Goal: Task Accomplishment & Management: Manage account settings

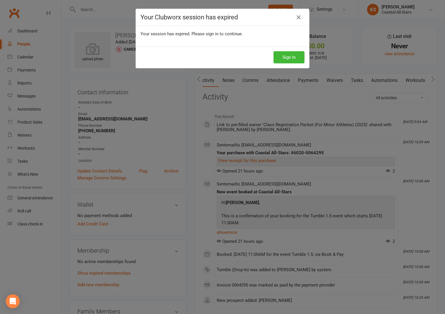
scroll to position [0, 0]
click at [292, 57] on button "Sign In" at bounding box center [288, 57] width 31 height 12
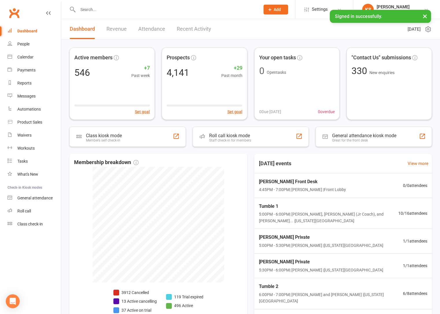
click at [94, 11] on input "text" at bounding box center [166, 9] width 180 height 8
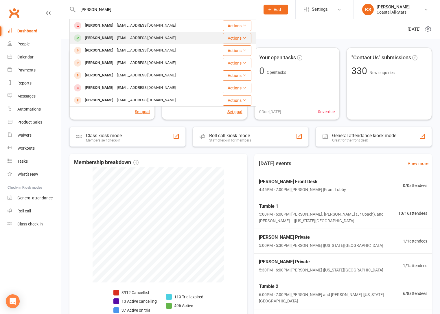
type input "crawley"
click at [115, 41] on div "deshayiah.levy@gmail.com" at bounding box center [146, 38] width 62 height 8
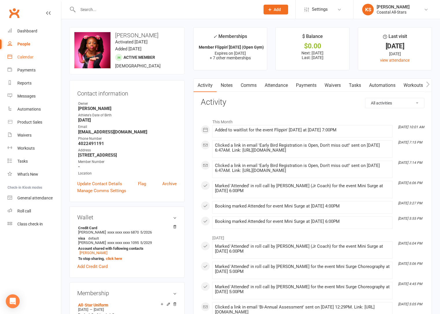
click at [27, 60] on link "Calendar" at bounding box center [35, 57] width 54 height 13
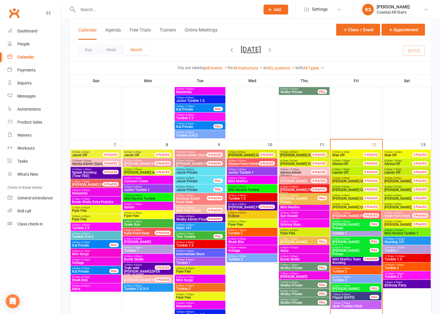
scroll to position [265, 0]
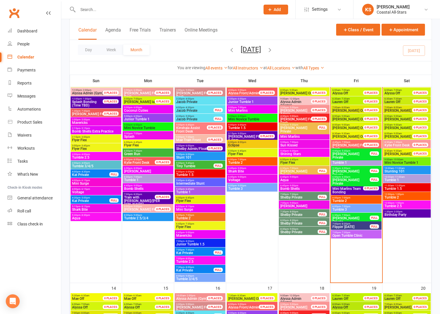
click at [346, 225] on span "Flippin' Friday" at bounding box center [351, 226] width 38 height 3
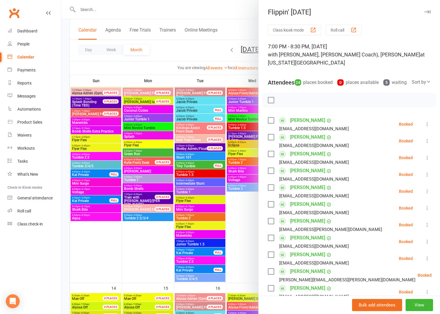
click at [255, 227] on div at bounding box center [250, 157] width 379 height 314
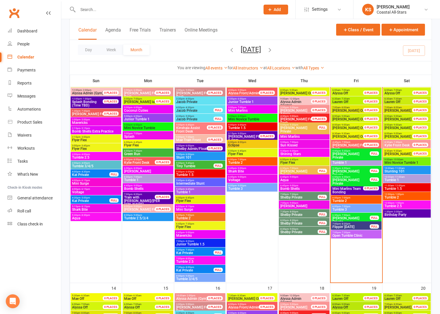
click at [354, 227] on span "Flippin' Friday" at bounding box center [351, 226] width 38 height 3
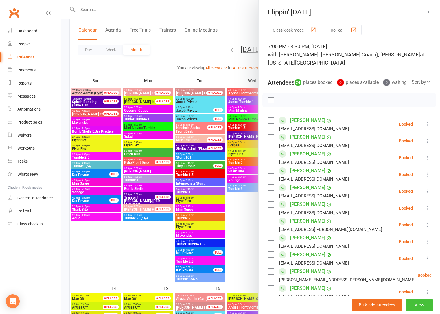
click at [415, 304] on button "View" at bounding box center [419, 305] width 27 height 12
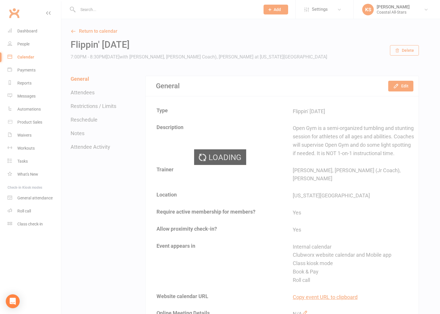
click at [402, 88] on div "Loading" at bounding box center [220, 157] width 440 height 314
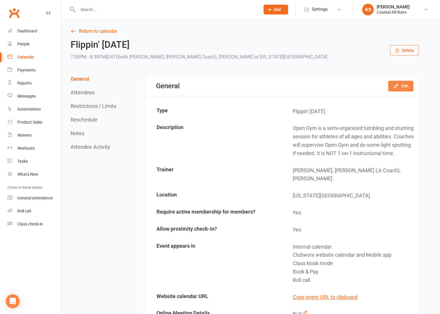
click at [402, 88] on button "Edit" at bounding box center [400, 86] width 25 height 10
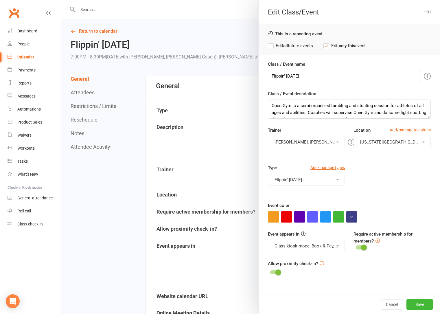
click at [95, 123] on div at bounding box center [250, 157] width 379 height 314
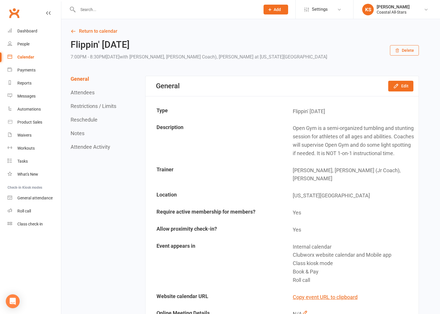
click at [96, 110] on div "General Attendees Restrictions / Limits Reschedule Notes Attendee Activity" at bounding box center [94, 113] width 47 height 74
click at [98, 107] on button "Restrictions / Limits" at bounding box center [94, 106] width 46 height 6
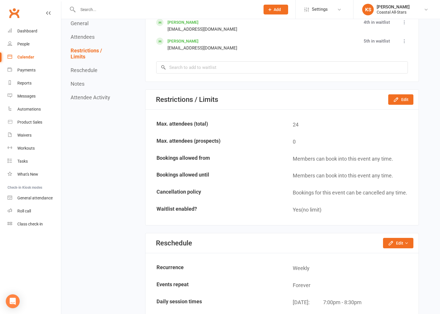
scroll to position [899, 0]
click at [400, 98] on button "Edit" at bounding box center [400, 99] width 25 height 10
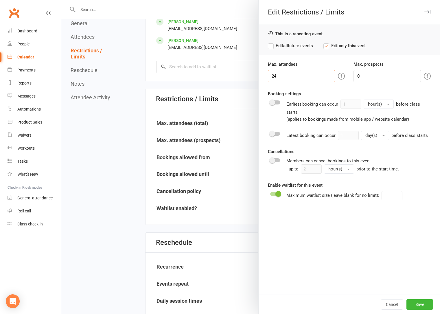
drag, startPoint x: 297, startPoint y: 76, endPoint x: 265, endPoint y: 76, distance: 32.1
click at [265, 76] on div "Max. attendees 24" at bounding box center [307, 71] width 86 height 21
drag, startPoint x: 265, startPoint y: 76, endPoint x: 268, endPoint y: 90, distance: 13.8
click at [267, 86] on div "Max. attendees 30 Max. prospects 0 Booking settings Earliest booking can occur …" at bounding box center [349, 178] width 181 height 234
drag, startPoint x: 280, startPoint y: 76, endPoint x: 266, endPoint y: 76, distance: 13.6
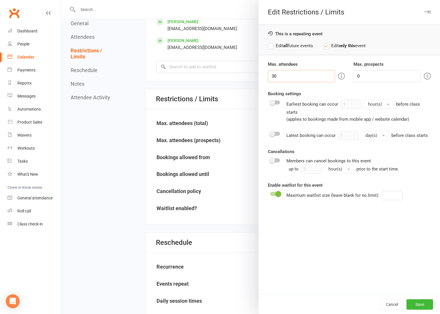
click at [268, 76] on input "30" at bounding box center [301, 76] width 67 height 12
type input "35"
click at [419, 304] on button "Save" at bounding box center [420, 304] width 27 height 10
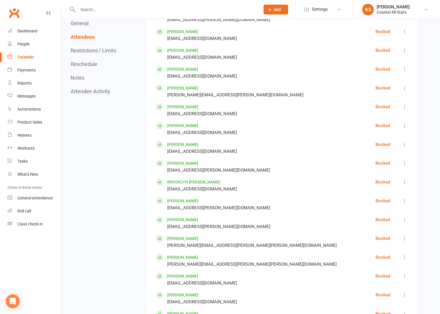
scroll to position [486, 0]
click at [185, 52] on link "Mya Crawley" at bounding box center [182, 50] width 31 height 5
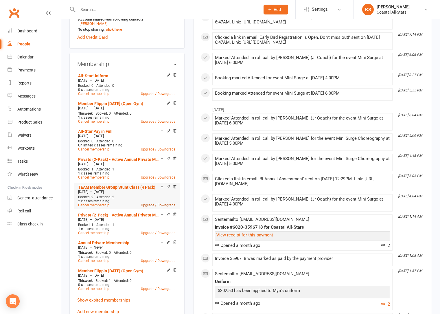
scroll to position [256, 0]
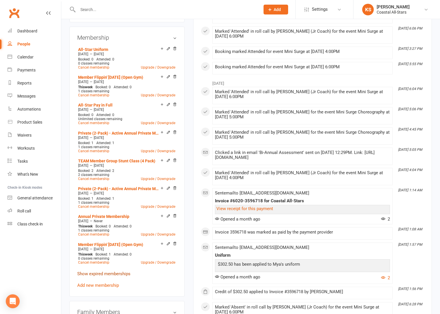
click at [112, 273] on link "Show expired memberships" at bounding box center [103, 273] width 53 height 5
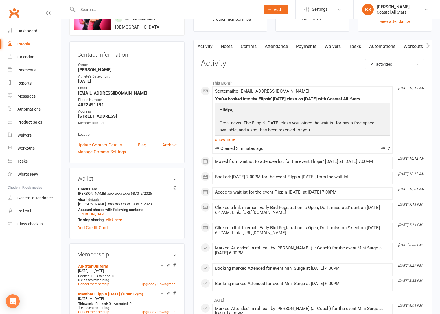
scroll to position [0, 0]
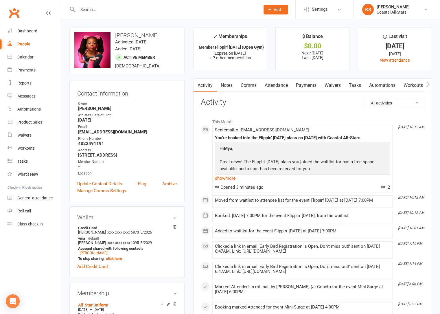
click at [279, 87] on link "Attendance" at bounding box center [276, 85] width 31 height 13
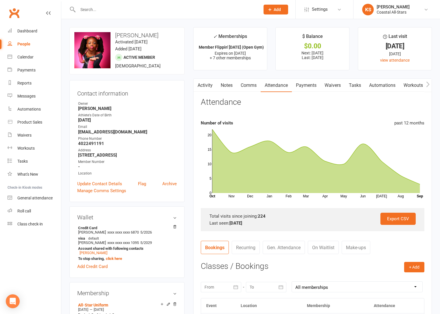
click at [365, 247] on link "Make-ups" at bounding box center [356, 247] width 29 height 13
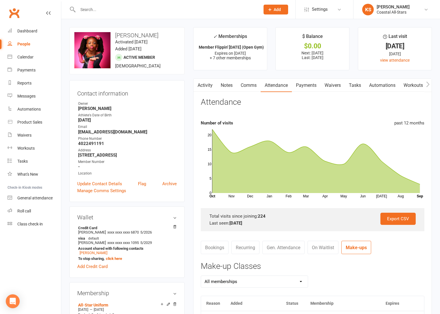
click at [291, 280] on select "All memberships All-Star Uniform Member Flippin' Friday (Open Gym) All-Star Pay…" at bounding box center [254, 282] width 107 height 12
click at [204, 89] on link "Activity" at bounding box center [205, 85] width 23 height 13
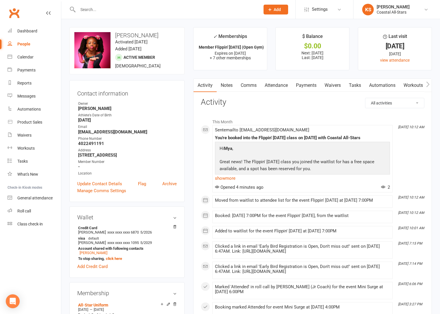
click at [394, 104] on select "All activities Bookings / Attendances Communications Notes Failed SMSes Grading…" at bounding box center [395, 103] width 59 height 10
select select "MembershipLogEntry"
click at [366, 98] on select "All activities Bookings / Attendances Communications Notes Failed SMSes Grading…" at bounding box center [395, 103] width 59 height 10
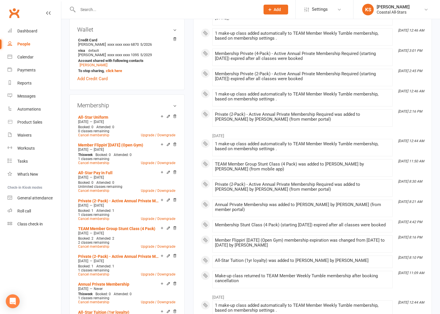
scroll to position [161, 0]
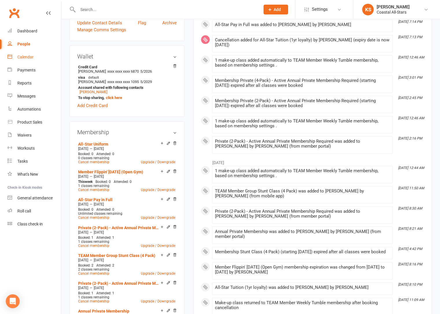
click at [22, 54] on link "Calendar" at bounding box center [35, 57] width 54 height 13
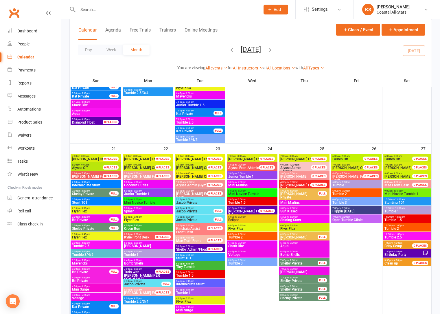
scroll to position [811, 0]
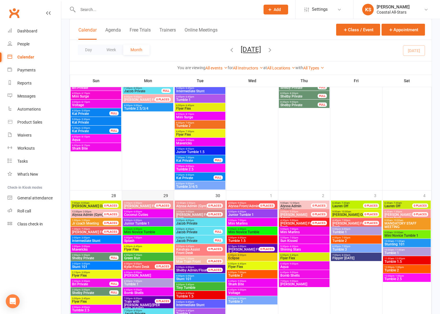
click at [145, 198] on div "29" at bounding box center [148, 297] width 52 height 214
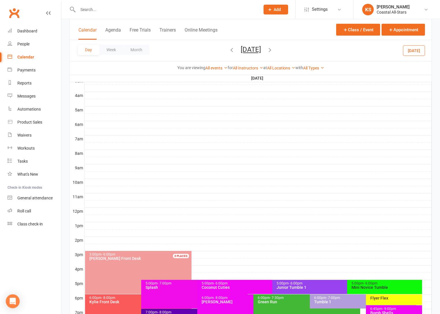
scroll to position [83, 0]
click at [120, 167] on div at bounding box center [258, 168] width 347 height 7
click at [121, 161] on button "Add Event" at bounding box center [115, 161] width 19 height 7
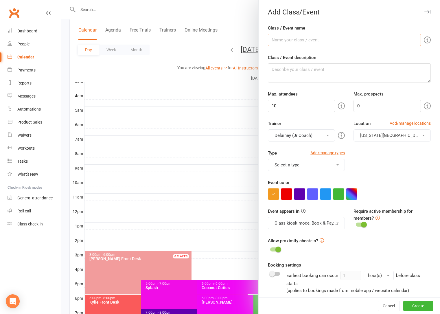
click at [290, 43] on input "Class / Event name" at bounding box center [344, 40] width 153 height 12
type input "C"
type input "School's OUT Day Camp"
type input "40"
click at [309, 135] on button "Delainey (Jr Coach)" at bounding box center [301, 135] width 67 height 12
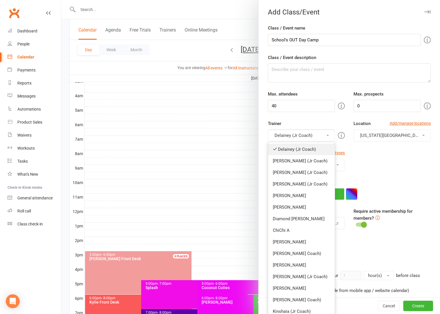
click at [306, 146] on link "Delainey (Jr Coach)" at bounding box center [301, 150] width 67 height 12
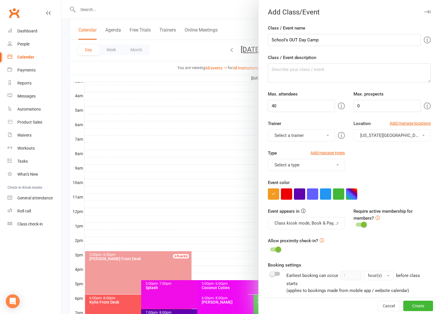
click at [302, 134] on button "Select a trainer" at bounding box center [301, 135] width 67 height 12
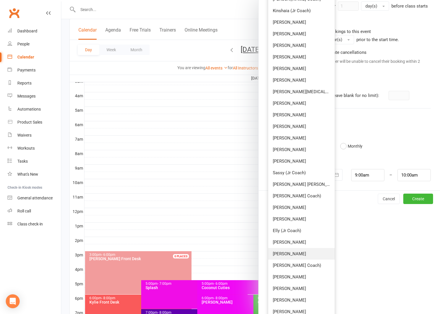
click at [299, 255] on link "Lili Cade" at bounding box center [301, 254] width 67 height 12
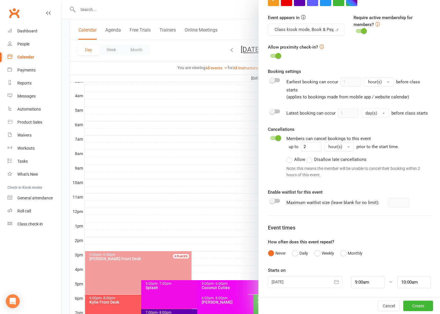
scroll to position [0, 0]
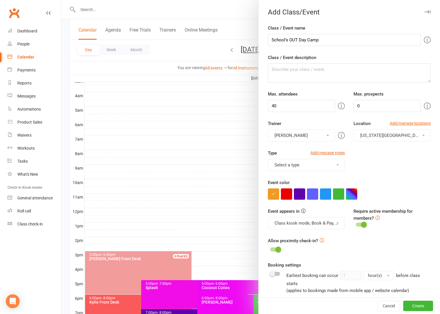
click at [312, 165] on button "Select a type" at bounding box center [306, 165] width 77 height 12
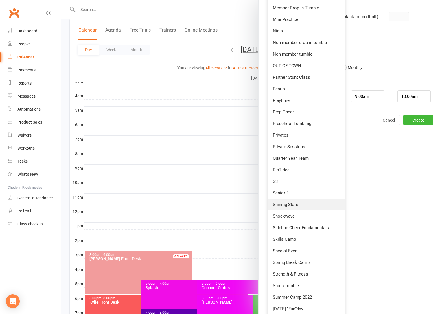
click at [304, 252] on link "Special Event" at bounding box center [306, 251] width 77 height 12
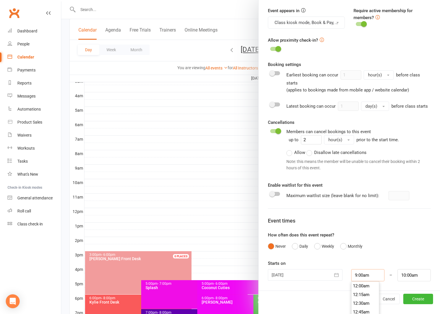
scroll to position [304, 0]
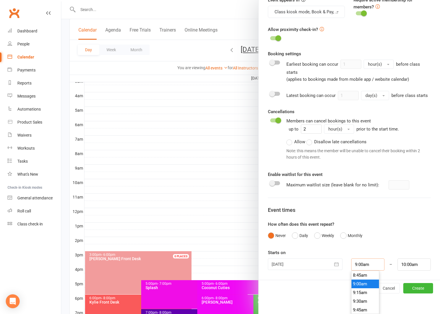
drag, startPoint x: 370, startPoint y: 285, endPoint x: 324, endPoint y: 281, distance: 46.8
click at [324, 282] on div "Add Class/Event Class / Event name School's OUT Day Camp Class / Event descript…" at bounding box center [349, 157] width 182 height 314
click at [358, 283] on li "9:00am" at bounding box center [366, 284] width 28 height 9
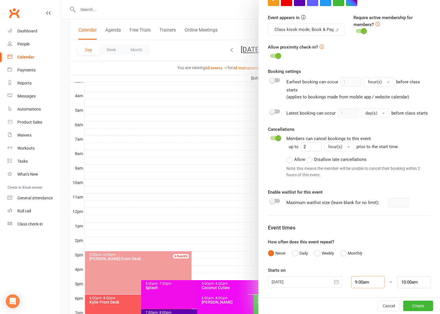
scroll to position [201, 0]
drag, startPoint x: 414, startPoint y: 283, endPoint x: 372, endPoint y: 286, distance: 41.8
click at [374, 287] on div "29 Sep 2025 September 2025 Sun Mon Tue Wed Thu Fri Sat 36 31 01 02 03 04 05 06 …" at bounding box center [350, 282] width 172 height 12
drag, startPoint x: 415, startPoint y: 282, endPoint x: 378, endPoint y: 284, distance: 36.5
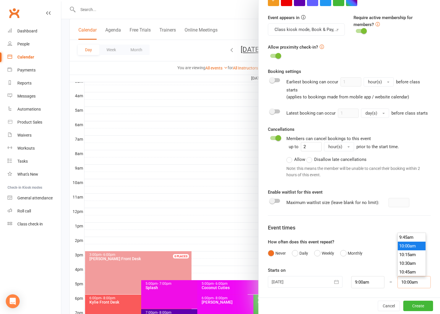
click at [378, 284] on div "29 Sep 2025 September 2025 Sun Mon Tue Wed Thu Fri Sat 36 31 01 02 03 04 05 06 …" at bounding box center [350, 282] width 172 height 12
type input "3:00pm"
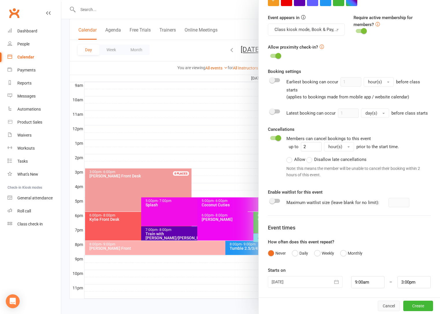
scroll to position [168, 0]
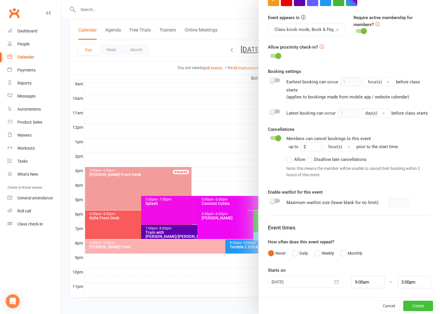
click at [409, 306] on button "Create" at bounding box center [418, 306] width 30 height 10
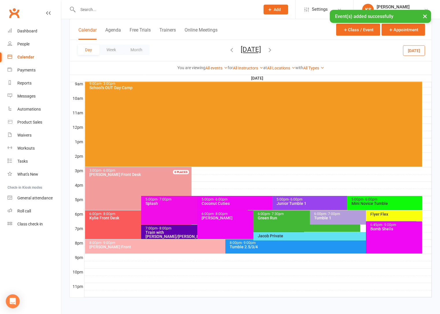
click at [203, 110] on div "9:00am - 3:00pm School's OUT Day Camp" at bounding box center [253, 123] width 337 height 87
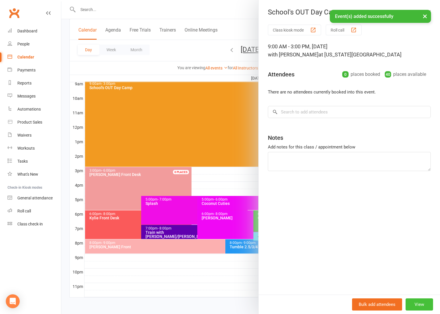
click at [413, 302] on button "View" at bounding box center [419, 304] width 27 height 12
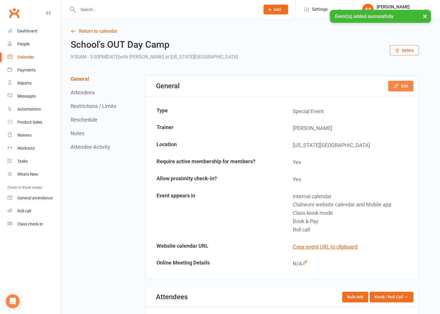
click at [404, 87] on button "Edit" at bounding box center [400, 86] width 25 height 10
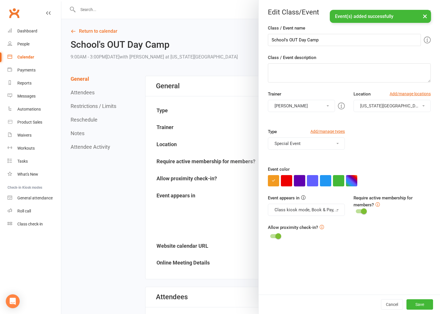
click at [297, 180] on button "button" at bounding box center [299, 180] width 11 height 11
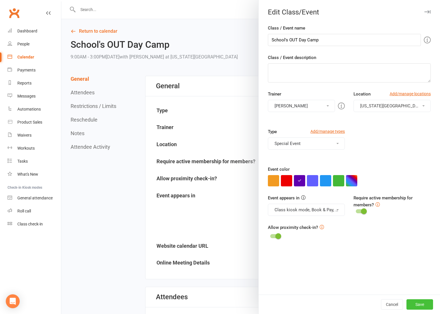
click at [419, 306] on button "Save" at bounding box center [420, 304] width 27 height 10
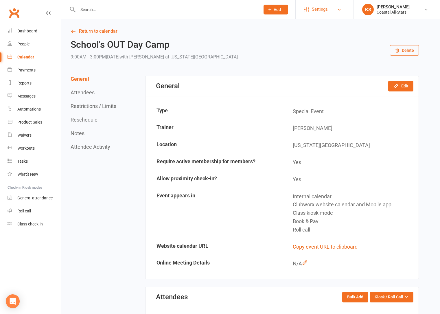
click at [316, 8] on span "Settings" at bounding box center [320, 9] width 16 height 13
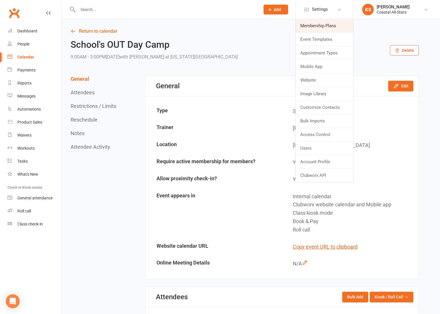
click at [331, 28] on link "Membership Plans" at bounding box center [325, 25] width 58 height 13
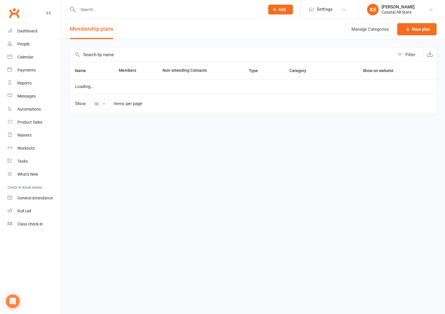
select select "100"
click at [119, 56] on input "text" at bounding box center [232, 55] width 324 height 14
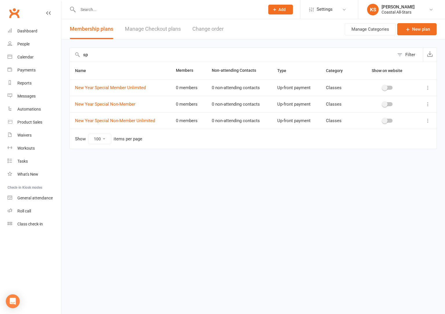
type input "s"
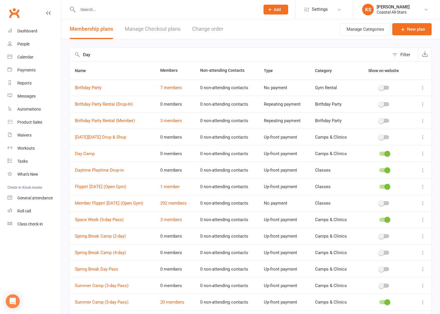
type input "Day"
click at [386, 170] on span at bounding box center [388, 170] width 6 height 6
click at [379, 169] on input "checkbox" at bounding box center [379, 169] width 0 height 0
click at [389, 221] on span at bounding box center [388, 220] width 6 height 6
click at [379, 219] on input "checkbox" at bounding box center [379, 219] width 0 height 0
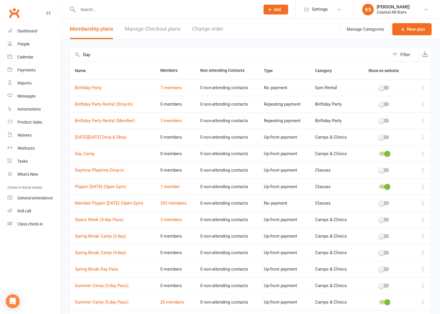
click at [422, 154] on icon at bounding box center [423, 154] width 6 height 6
click at [401, 164] on link "Edit" at bounding box center [393, 165] width 57 height 12
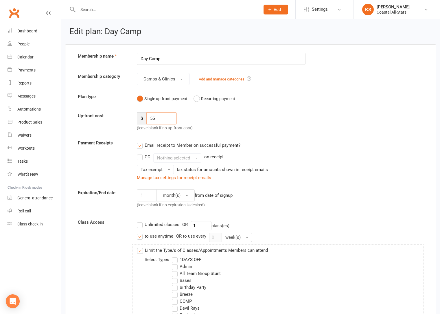
drag, startPoint x: 163, startPoint y: 120, endPoint x: 143, endPoint y: 120, distance: 20.0
click at [143, 120] on div "$ 55" at bounding box center [157, 118] width 40 height 12
type input "60"
click at [174, 61] on input "Day Camp" at bounding box center [221, 59] width 169 height 12
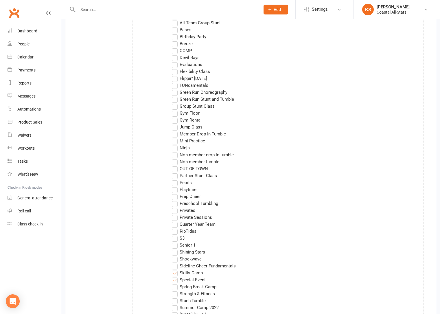
scroll to position [278, 0]
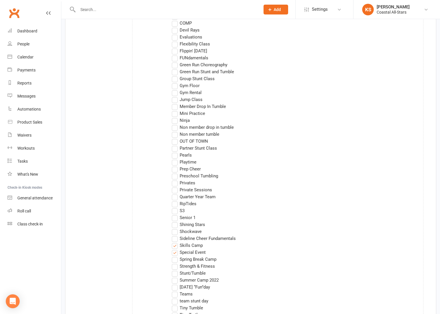
type input "Day Camp (Includes Lunch)"
click at [177, 246] on label "Skills Camp" at bounding box center [187, 245] width 31 height 7
click at [176, 242] on input "Skills Camp" at bounding box center [174, 242] width 4 height 0
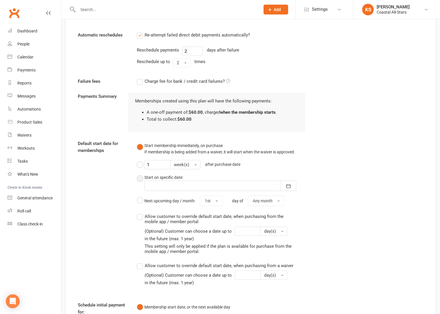
scroll to position [840, 0]
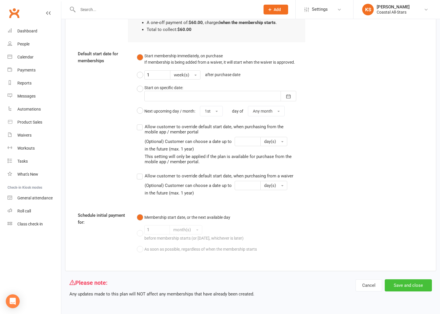
click at [404, 287] on button "Save and close" at bounding box center [408, 285] width 47 height 12
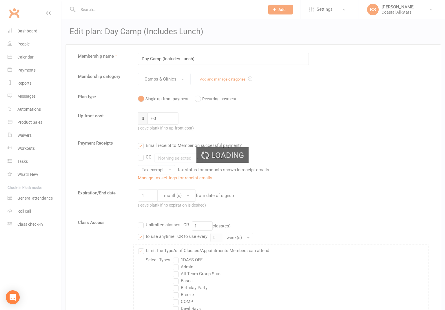
select select "100"
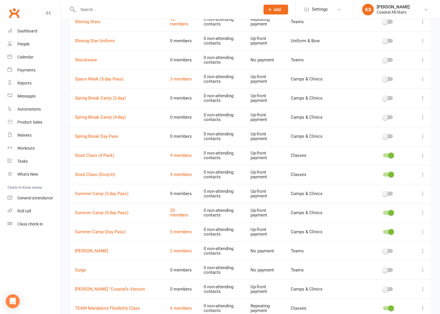
scroll to position [1711, 0]
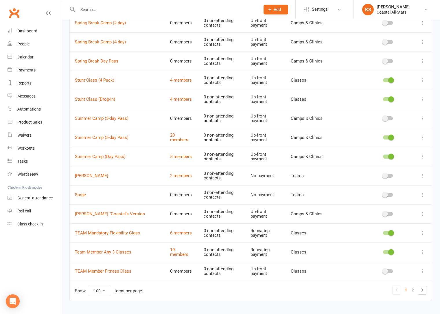
click at [391, 137] on span at bounding box center [391, 138] width 6 height 6
click at [383, 137] on input "checkbox" at bounding box center [383, 137] width 0 height 0
click at [392, 158] on span at bounding box center [391, 157] width 6 height 6
click at [383, 156] on input "checkbox" at bounding box center [383, 156] width 0 height 0
click at [423, 291] on icon at bounding box center [422, 290] width 7 height 7
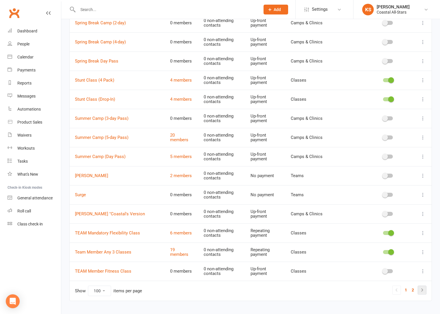
scroll to position [223, 0]
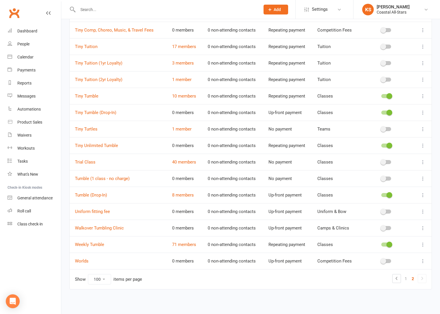
click at [390, 146] on span at bounding box center [390, 146] width 6 height 6
click at [381, 145] on input "checkbox" at bounding box center [381, 145] width 0 height 0
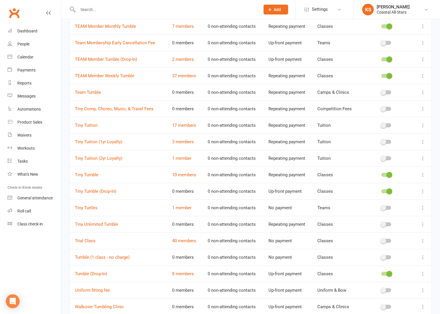
scroll to position [0, 0]
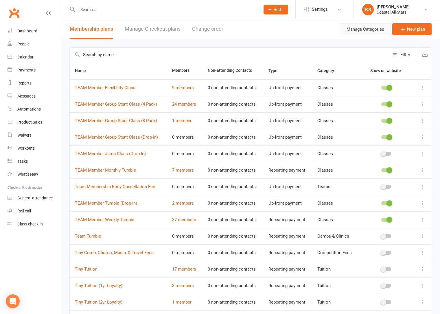
click at [364, 29] on button "Manage Categories" at bounding box center [365, 29] width 51 height 12
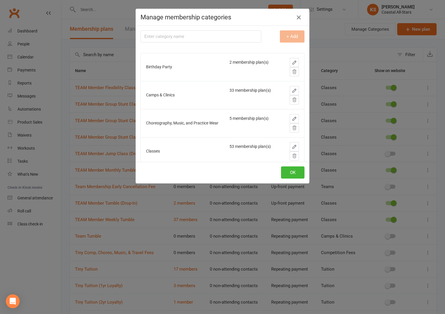
click at [297, 18] on icon "button" at bounding box center [298, 17] width 7 height 7
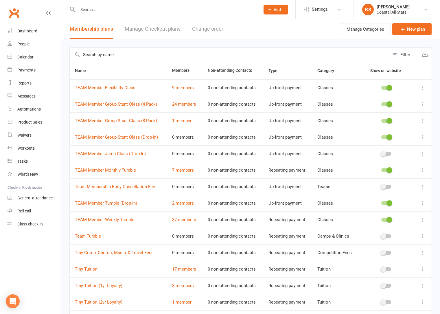
click at [210, 28] on button "Change order" at bounding box center [207, 29] width 31 height 20
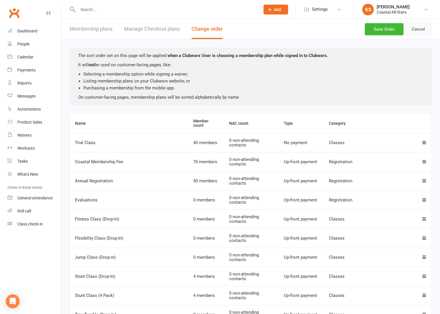
click at [421, 29] on button "Cancel" at bounding box center [418, 29] width 27 height 12
select select "100"
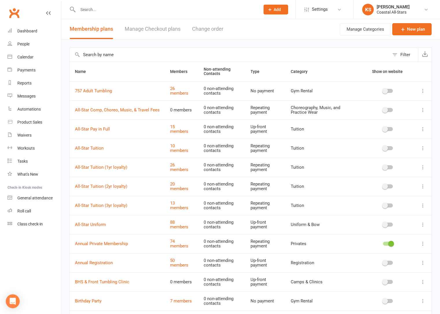
click at [112, 11] on input "text" at bounding box center [166, 9] width 180 height 8
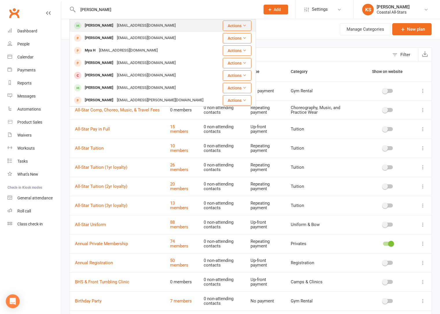
type input "Mya craw"
click at [116, 28] on div "deshayiah.levy@gmail.com" at bounding box center [146, 25] width 62 height 8
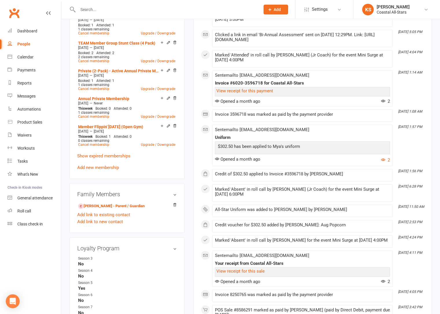
scroll to position [372, 0]
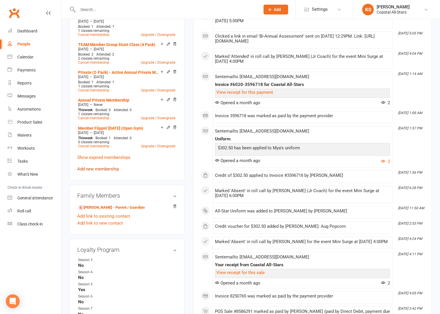
click at [100, 170] on link "Add new membership" at bounding box center [98, 168] width 42 height 5
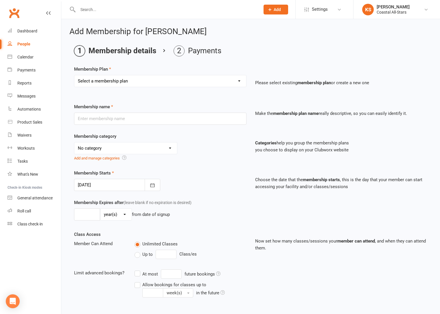
click at [145, 81] on select "Select a membership plan Create new Membership Plan Trial Class Coastal Members…" at bounding box center [160, 81] width 172 height 12
select select "11"
click at [74, 75] on select "Select a membership plan Create new Membership Plan Trial Class Coastal Members…" at bounding box center [160, 81] width 172 height 12
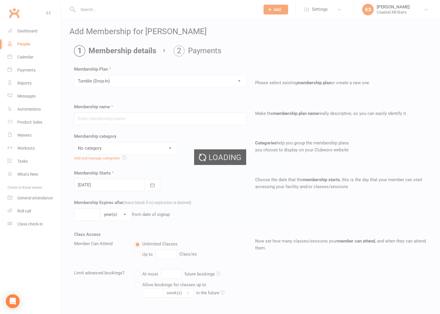
type input "Tumble (Drop-In)"
select select "3"
type input "1"
select select "2"
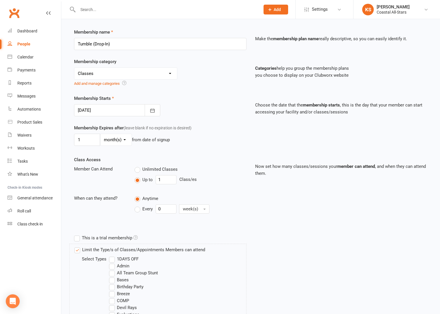
scroll to position [102, 0]
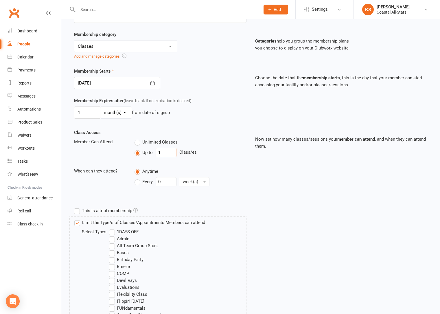
drag, startPoint x: 172, startPoint y: 155, endPoint x: 146, endPoint y: 155, distance: 26.0
click at [146, 155] on div "Up to 1 Class/es" at bounding box center [191, 152] width 112 height 9
drag, startPoint x: 170, startPoint y: 153, endPoint x: 151, endPoint y: 153, distance: 18.5
click at [150, 153] on div "Up to 1 Class/es" at bounding box center [191, 152] width 112 height 9
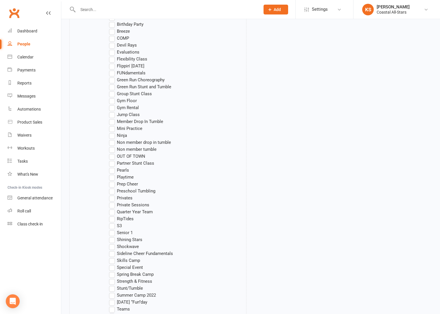
scroll to position [471, 0]
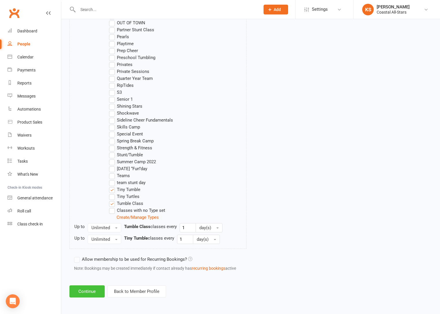
type input "2"
click at [90, 289] on button "Continue" at bounding box center [86, 291] width 35 height 12
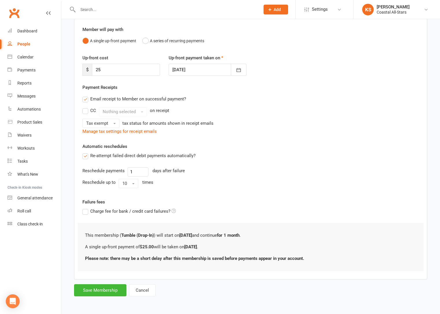
scroll to position [0, 0]
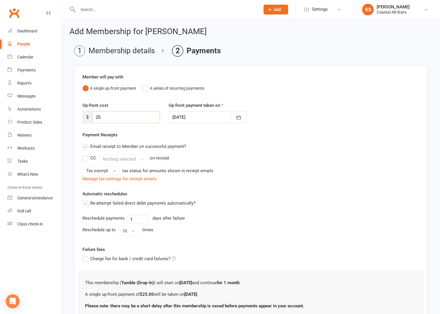
drag, startPoint x: 103, startPoint y: 119, endPoint x: 66, endPoint y: 123, distance: 36.7
click at [69, 123] on main "Membership details Payments Member will pay with A single up-front payment A se…" at bounding box center [250, 194] width 363 height 298
drag, startPoint x: 101, startPoint y: 118, endPoint x: 87, endPoint y: 116, distance: 14.7
click at [87, 116] on div "$ 25" at bounding box center [121, 117] width 78 height 12
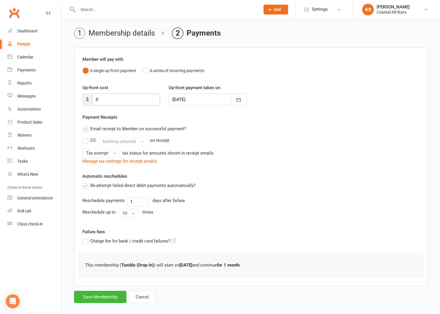
scroll to position [24, 0]
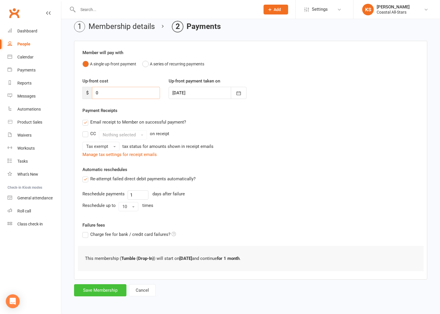
type input "0"
click at [99, 287] on button "Save Membership" at bounding box center [100, 290] width 52 height 12
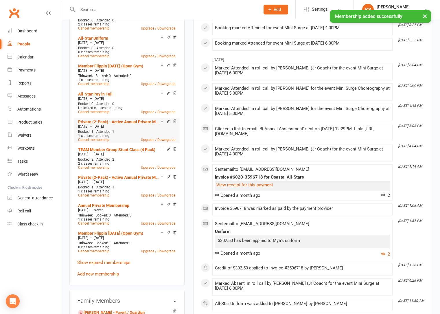
scroll to position [380, 0]
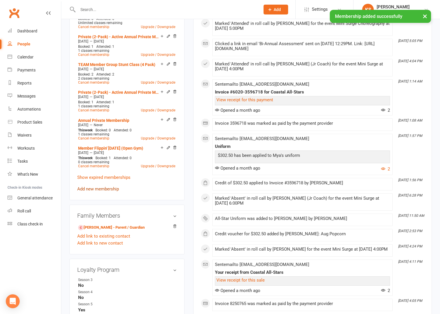
click at [100, 189] on link "Add new membership" at bounding box center [98, 188] width 42 height 5
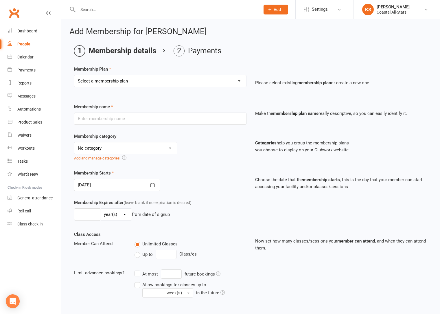
click at [122, 79] on select "Select a membership plan Create new Membership Plan Trial Class Coastal Members…" at bounding box center [160, 81] width 172 height 12
select select "11"
click at [74, 75] on select "Select a membership plan Create new Membership Plan Trial Class Coastal Members…" at bounding box center [160, 81] width 172 height 12
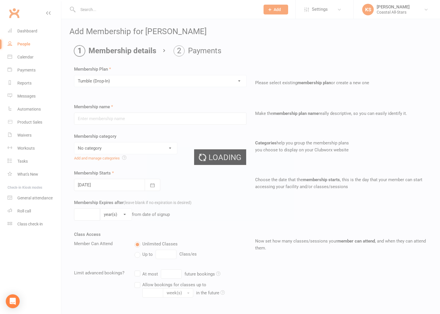
type input "Tumble (Drop-In)"
select select "3"
type input "1"
select select "2"
type input "1"
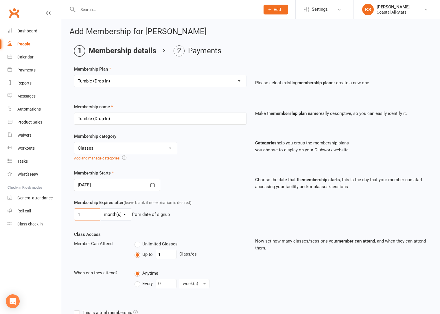
drag, startPoint x: 84, startPoint y: 216, endPoint x: 63, endPoint y: 214, distance: 21.5
type input "4"
drag, startPoint x: 167, startPoint y: 252, endPoint x: 147, endPoint y: 253, distance: 20.0
click at [147, 253] on div "Up to 1 Class/es" at bounding box center [191, 254] width 112 height 9
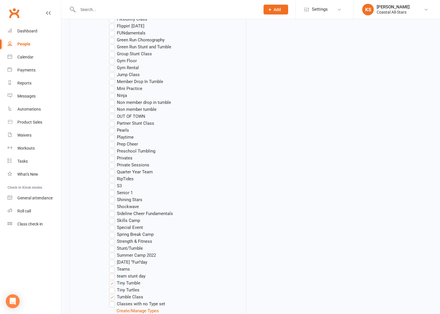
scroll to position [471, 0]
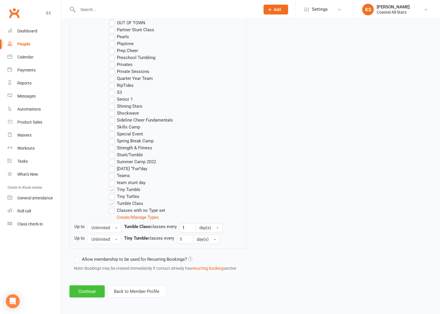
type input "6"
click at [91, 292] on button "Continue" at bounding box center [86, 291] width 35 height 12
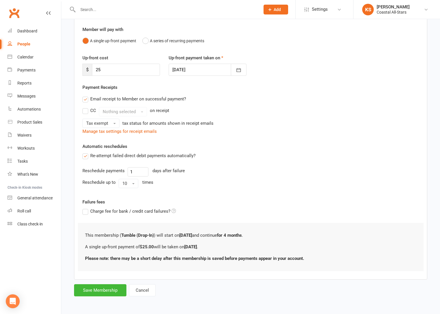
scroll to position [0, 0]
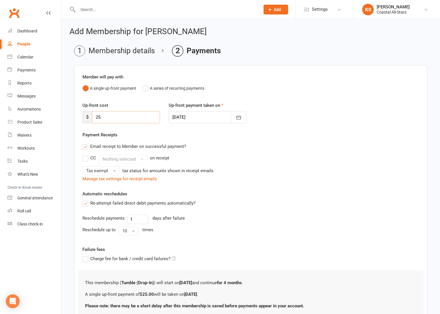
drag, startPoint x: 98, startPoint y: 120, endPoint x: 90, endPoint y: 119, distance: 8.1
click at [90, 119] on div "$ 25" at bounding box center [121, 117] width 78 height 12
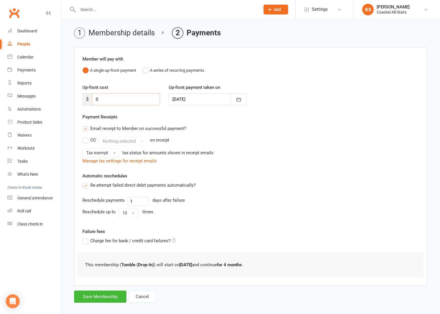
scroll to position [24, 0]
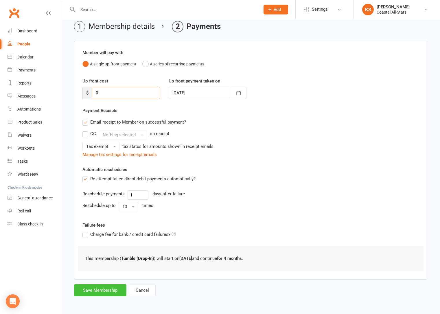
type input "0"
click at [102, 289] on button "Save Membership" at bounding box center [100, 290] width 52 height 12
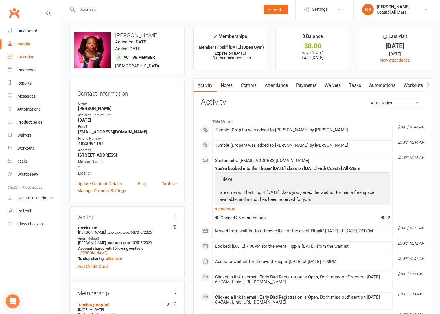
click at [26, 56] on div "Calendar" at bounding box center [25, 57] width 16 height 5
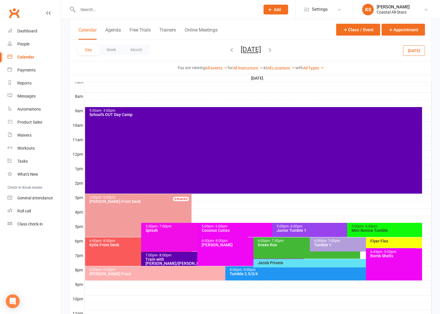
scroll to position [168, 0]
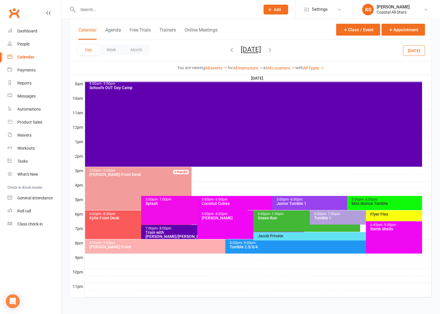
click at [177, 231] on div "Train with Kristan/Sun Rays" at bounding box center [196, 234] width 102 height 8
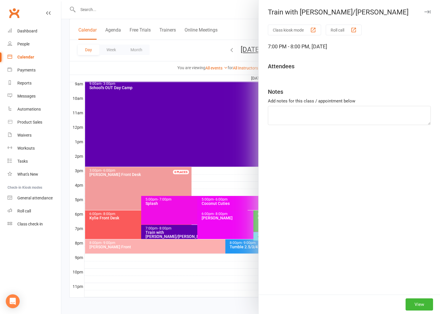
click at [177, 231] on div at bounding box center [250, 157] width 379 height 314
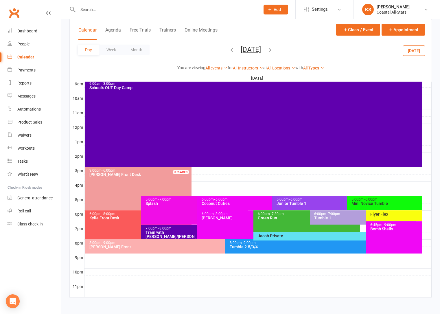
click at [423, 53] on button "Today" at bounding box center [414, 50] width 22 height 10
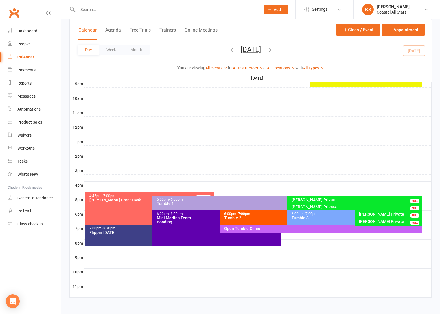
click at [109, 236] on div "7:00pm - 8:30pm Flippin' Friday" at bounding box center [149, 235] width 129 height 21
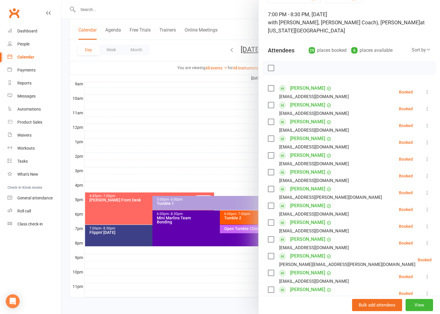
scroll to position [55, 0]
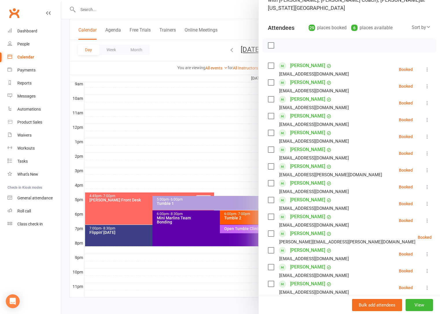
click at [308, 229] on link "Emerson Grose" at bounding box center [307, 233] width 35 height 9
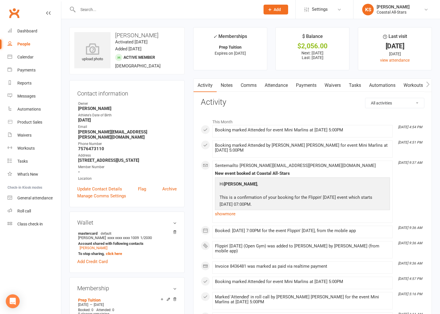
click at [304, 80] on link "Payments" at bounding box center [306, 85] width 29 height 13
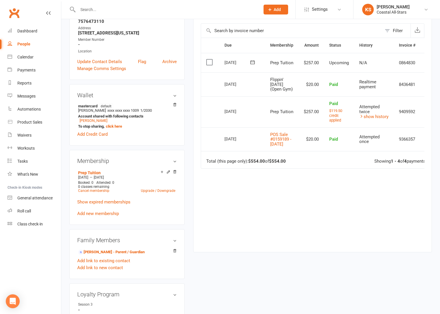
scroll to position [164, 0]
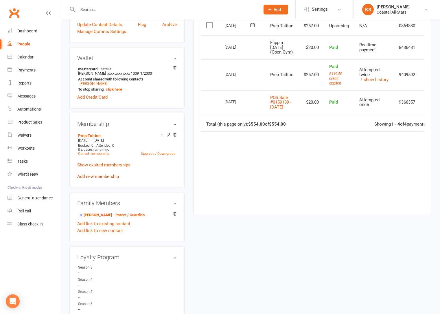
click at [98, 174] on link "Add new membership" at bounding box center [98, 176] width 42 height 5
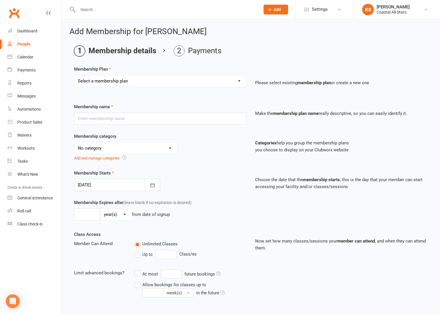
click at [156, 82] on select "Select a membership plan Create new Membership Plan Trial Class Coastal Members…" at bounding box center [160, 81] width 172 height 12
select select "28"
click at [74, 75] on select "Select a membership plan Create new Membership Plan Trial Class Coastal Members…" at bounding box center [160, 81] width 172 height 12
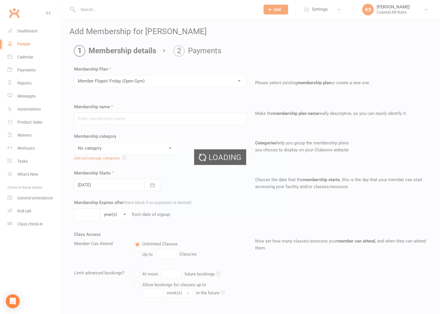
type input "Member Flippin' Friday (Open Gym)"
select select "3"
type input "1"
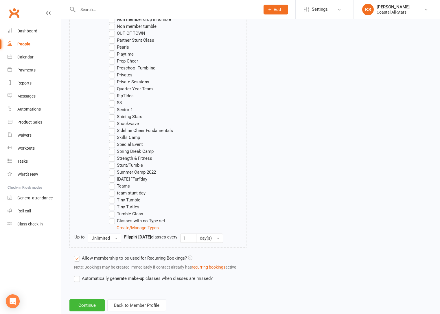
scroll to position [474, 0]
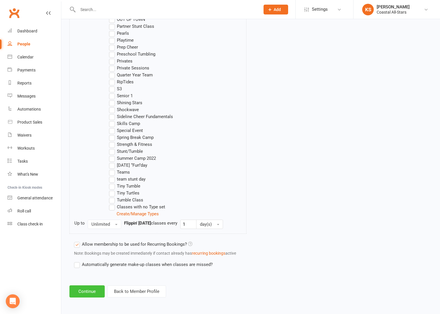
click at [90, 289] on button "Continue" at bounding box center [86, 291] width 35 height 12
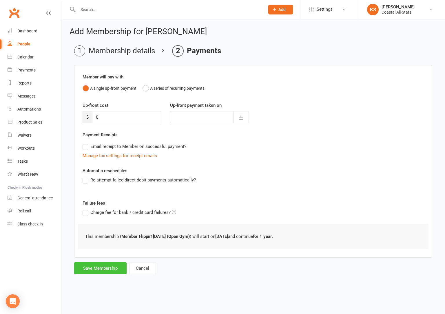
click at [95, 273] on button "Save Membership" at bounding box center [100, 268] width 52 height 12
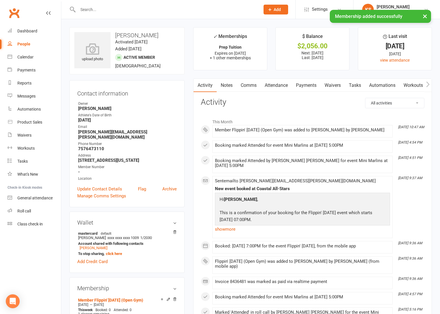
click at [305, 87] on link "Payments" at bounding box center [306, 85] width 29 height 13
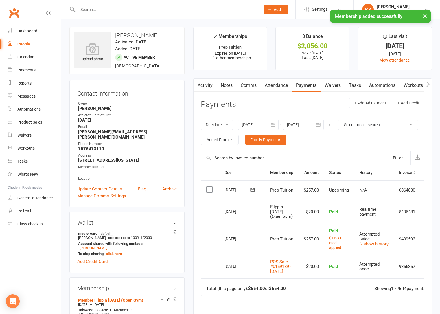
click at [388, 216] on div "Realtime payment" at bounding box center [373, 212] width 29 height 10
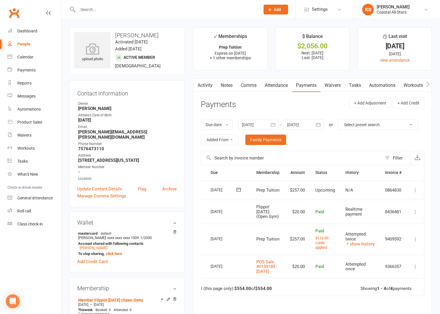
click at [414, 215] on icon at bounding box center [416, 212] width 6 height 6
click at [401, 222] on link "Refund" at bounding box center [389, 223] width 57 height 12
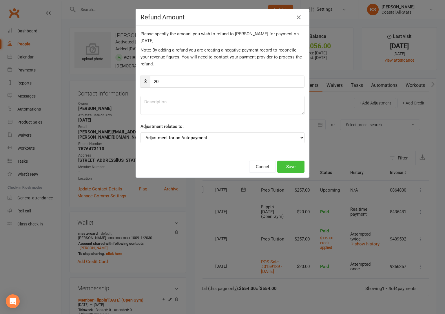
click at [291, 167] on button "Save" at bounding box center [290, 167] width 27 height 12
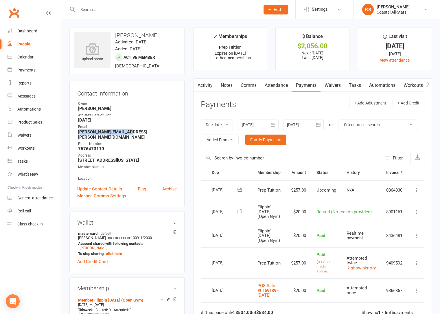
drag, startPoint x: 126, startPoint y: 133, endPoint x: 78, endPoint y: 133, distance: 48.0
click at [78, 133] on li "Email colleen.grose@chkd.org" at bounding box center [127, 131] width 100 height 15
copy strong "colleen.grose@chkd.org"
click at [25, 56] on div "Calendar" at bounding box center [25, 57] width 16 height 5
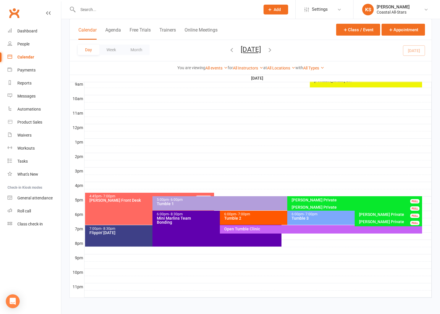
scroll to position [168, 0]
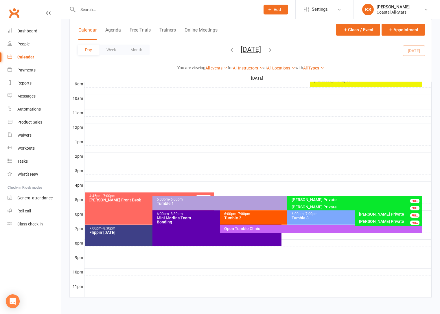
click at [136, 234] on div "Flippin' Friday" at bounding box center [151, 232] width 124 height 4
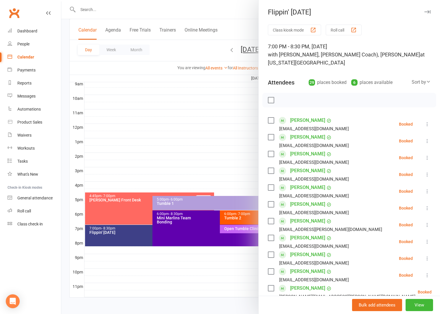
click at [158, 62] on div at bounding box center [250, 157] width 379 height 314
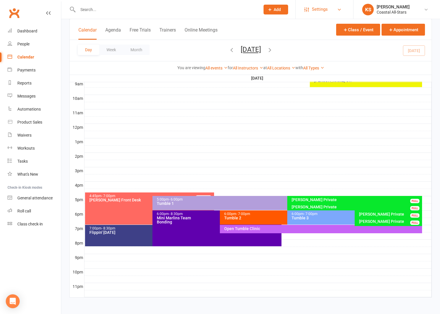
click at [321, 7] on span "Settings" at bounding box center [320, 9] width 16 height 13
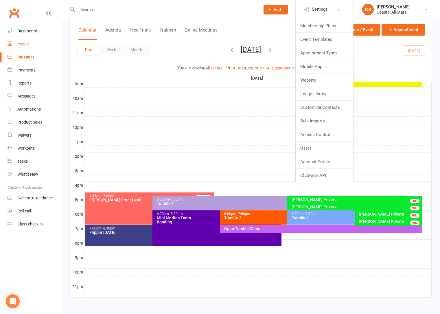
click at [33, 44] on link "People" at bounding box center [35, 44] width 54 height 13
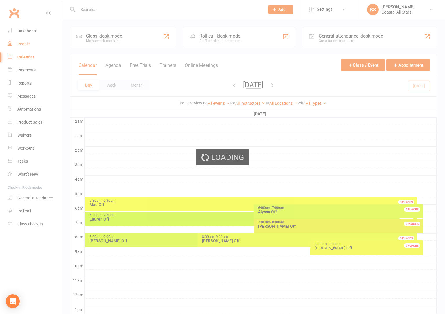
select select "100"
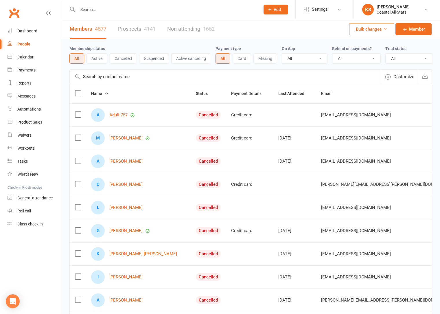
click at [380, 32] on button "Bulk changes" at bounding box center [371, 29] width 45 height 12
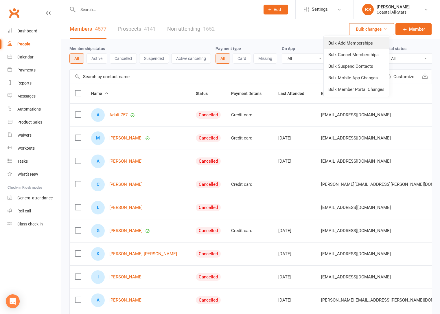
click at [364, 40] on link "Bulk Add Memberships" at bounding box center [356, 43] width 65 height 12
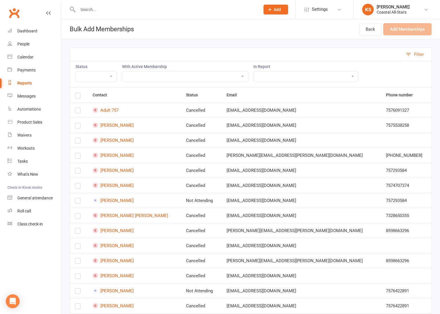
click at [145, 77] on select "Trial Class Coastal Membership Fee Annual Registration Evaluations Fitness Clas…" at bounding box center [185, 76] width 126 height 10
select select "36267"
click at [122, 71] on select "Trial Class Coastal Membership Fee Annual Registration Evaluations Fitness Clas…" at bounding box center [185, 76] width 126 height 10
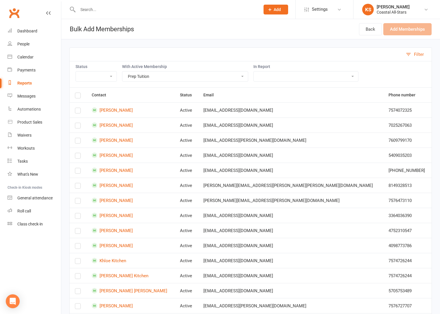
click at [78, 96] on label at bounding box center [78, 96] width 6 height 0
click at [78, 93] on input "checkbox" at bounding box center [78, 93] width 6 height 0
click at [390, 30] on button "Add Memberships (22)" at bounding box center [403, 29] width 56 height 12
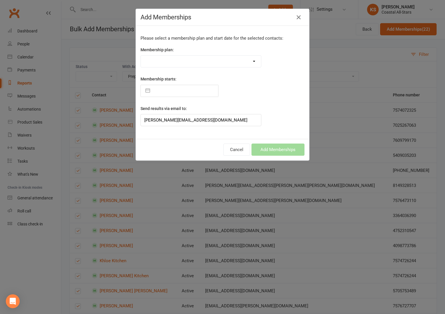
click at [195, 62] on select "Trial Class Coastal Membership Fee Annual Registration Evaluations Fitness Clas…" at bounding box center [201, 62] width 120 height 12
select select "27962"
click at [141, 56] on select "Trial Class Coastal Membership Fee Annual Registration Evaluations Fitness Clas…" at bounding box center [201, 62] width 120 height 12
type input "12 Sep 2025"
click at [287, 150] on button "Add Memberships" at bounding box center [277, 150] width 53 height 12
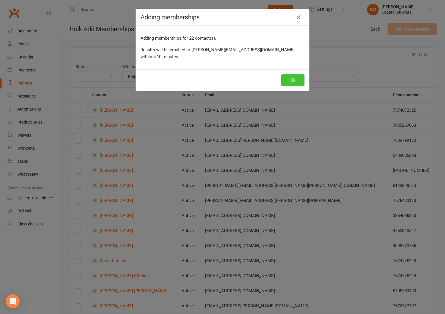
click at [288, 74] on button "Ok" at bounding box center [292, 80] width 23 height 12
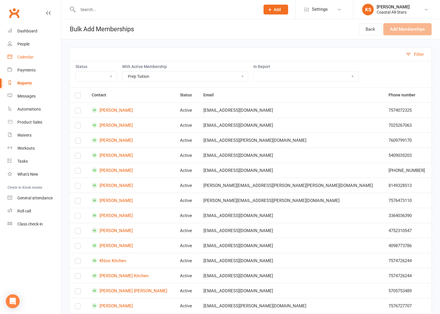
click at [29, 57] on div "Calendar" at bounding box center [25, 57] width 16 height 5
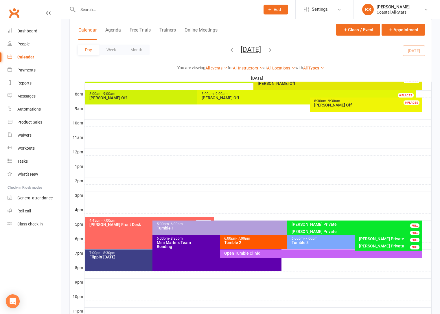
scroll to position [168, 0]
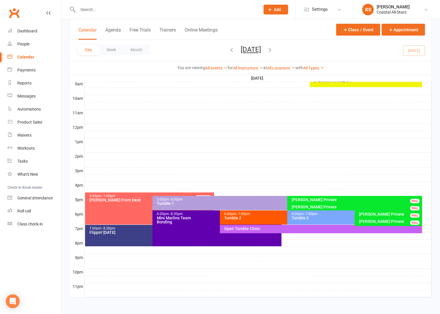
click at [128, 237] on div "7:00pm - 8:30pm Flippin' Friday" at bounding box center [149, 235] width 129 height 21
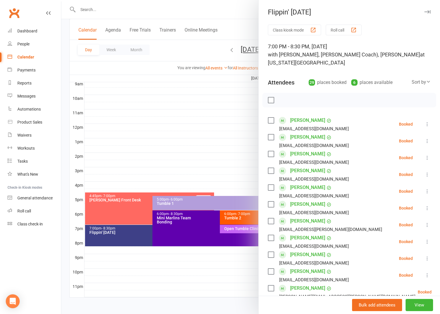
click at [311, 183] on link "Madison Chester" at bounding box center [307, 187] width 35 height 9
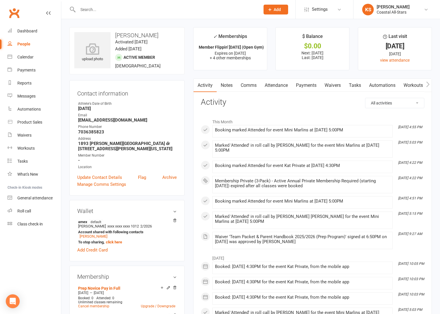
click at [308, 88] on link "Payments" at bounding box center [306, 85] width 29 height 13
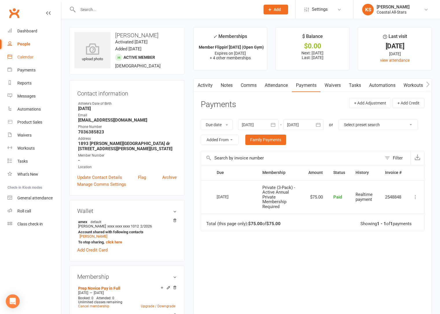
click at [30, 56] on div "Calendar" at bounding box center [25, 57] width 16 height 5
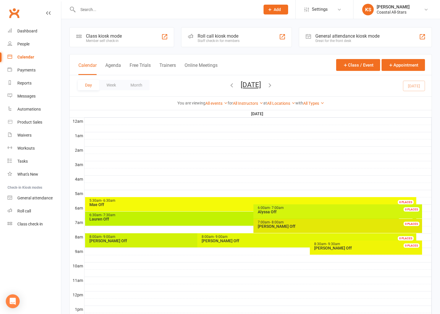
scroll to position [168, 0]
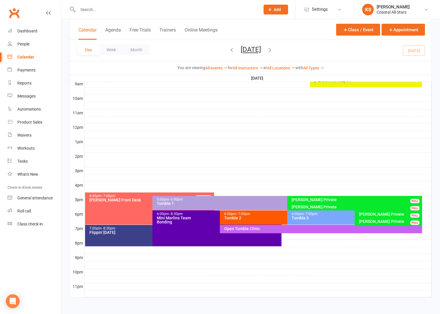
click at [144, 239] on div "7:00pm - 8:30pm Flippin' Friday" at bounding box center [149, 235] width 129 height 21
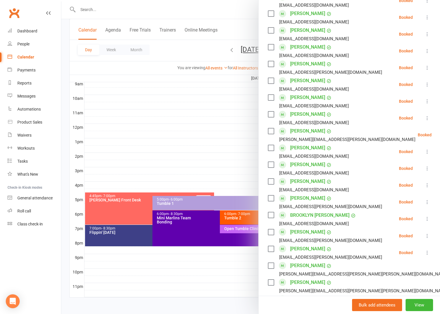
scroll to position [153, 0]
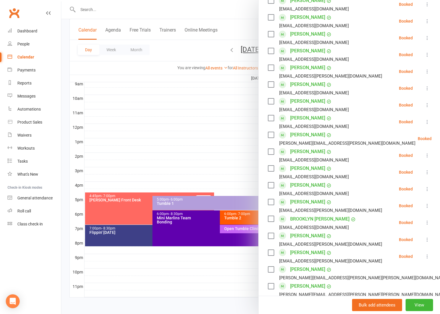
click at [304, 63] on link "Isabella Cortez" at bounding box center [307, 67] width 35 height 9
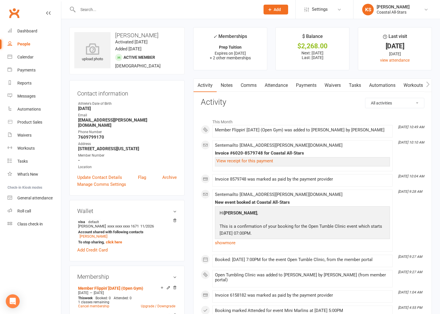
click at [306, 88] on link "Payments" at bounding box center [306, 85] width 29 height 13
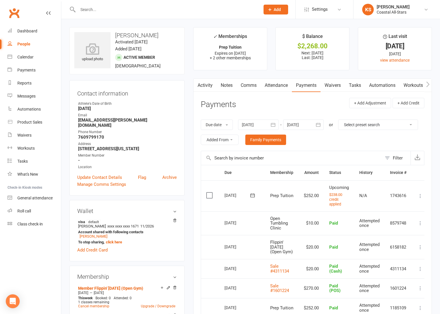
click at [419, 250] on icon at bounding box center [421, 247] width 6 height 6
click at [398, 264] on link "Refund" at bounding box center [394, 259] width 57 height 12
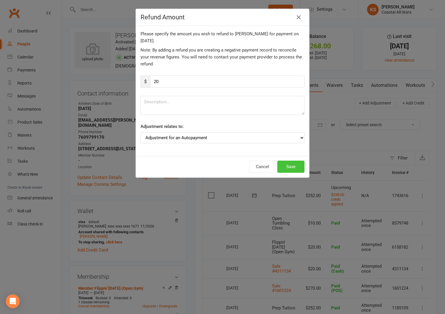
click at [289, 165] on button "Save" at bounding box center [290, 167] width 27 height 12
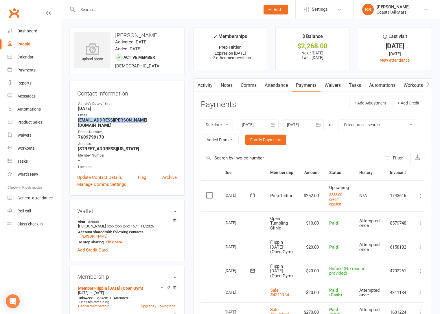
drag, startPoint x: 142, startPoint y: 122, endPoint x: 75, endPoint y: 122, distance: 66.9
click at [75, 122] on div "Contact information Owner Athlete's Date of Birth June 8, 2017 Email cassiopeia…" at bounding box center [126, 137] width 115 height 115
copy strong "cassiopeia.cortez@gmail.com"
click at [29, 57] on div "Calendar" at bounding box center [25, 57] width 16 height 5
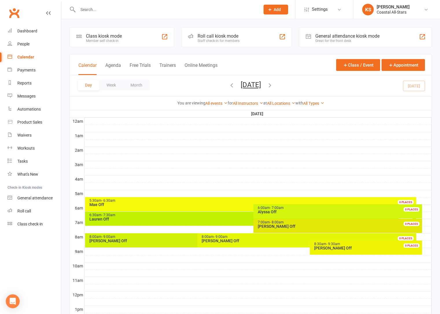
click at [29, 57] on div "Calendar" at bounding box center [25, 57] width 17 height 5
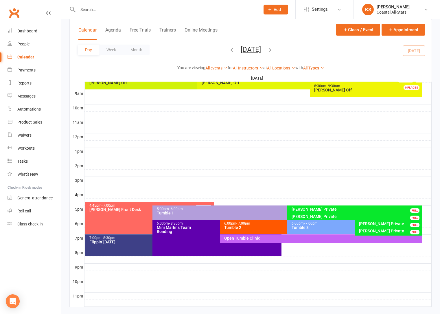
scroll to position [168, 0]
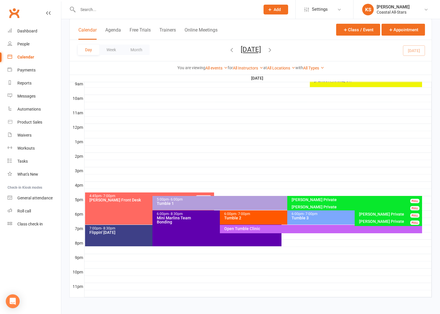
click at [173, 231] on div "6:00pm - 8:30pm Mini Marlins Team Bonding 0 PLACES" at bounding box center [217, 228] width 129 height 36
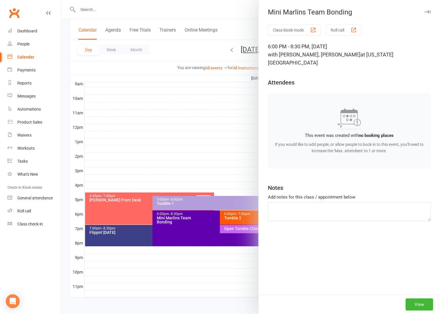
click at [179, 166] on div at bounding box center [250, 157] width 379 height 314
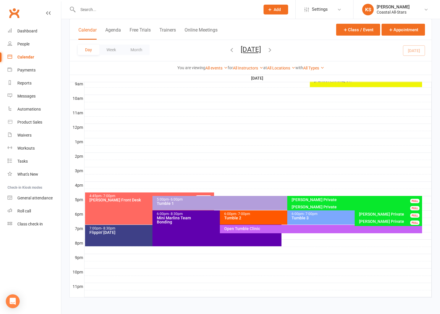
click at [116, 232] on div "Flippin' Friday" at bounding box center [151, 232] width 124 height 4
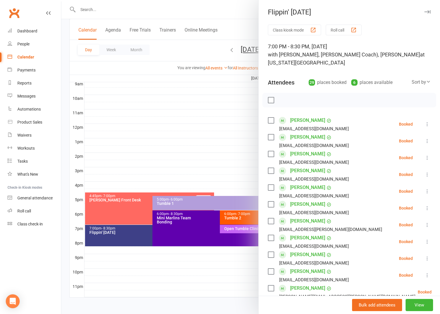
click at [188, 116] on div at bounding box center [250, 157] width 379 height 314
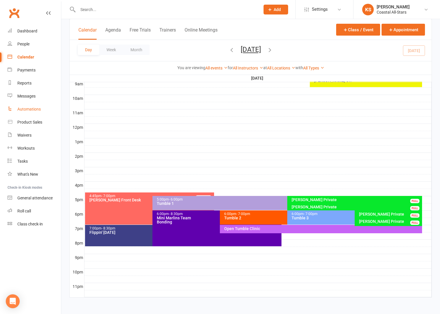
click at [25, 110] on div "Automations" at bounding box center [28, 109] width 23 height 5
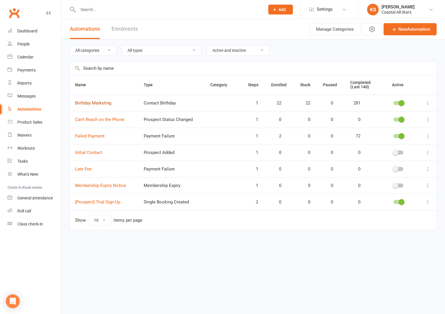
click at [101, 103] on link "Birthday Marketing" at bounding box center [93, 102] width 36 height 5
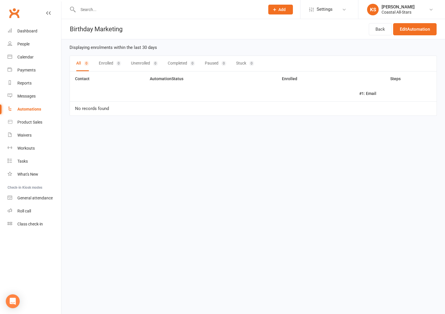
click at [30, 109] on div "Automations" at bounding box center [29, 109] width 24 height 5
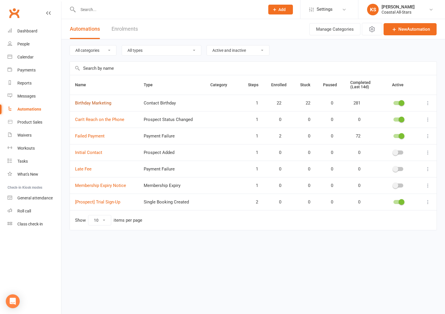
click at [101, 104] on link "Birthday Marketing" at bounding box center [93, 102] width 36 height 5
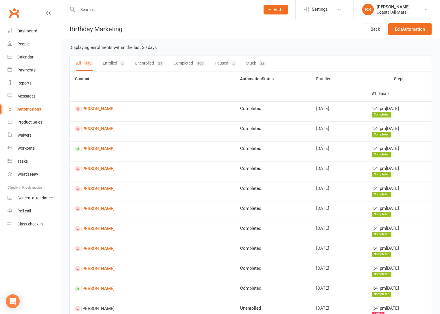
click at [253, 65] on button "Stuck 22" at bounding box center [256, 63] width 20 height 15
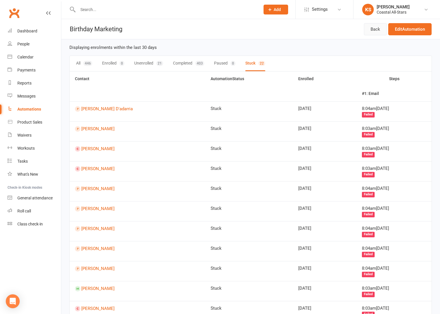
click at [364, 33] on link "Back" at bounding box center [375, 29] width 23 height 12
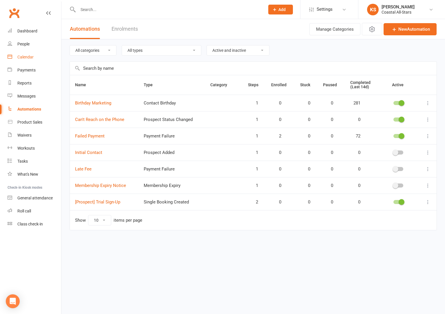
click at [27, 58] on div "Calendar" at bounding box center [25, 57] width 16 height 5
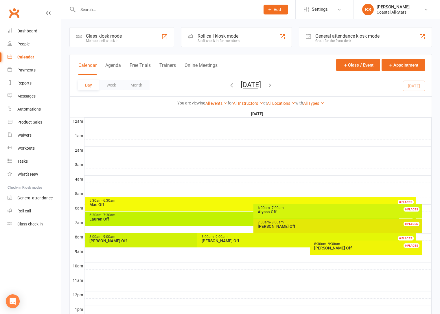
drag, startPoint x: 137, startPoint y: 86, endPoint x: 144, endPoint y: 85, distance: 6.4
click at [137, 86] on button "Month" at bounding box center [136, 85] width 26 height 10
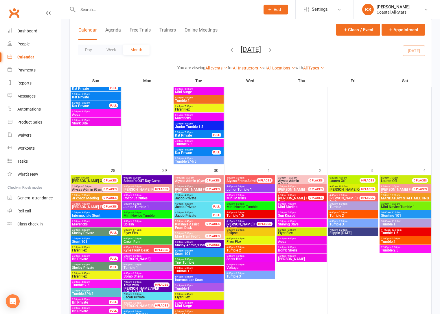
scroll to position [800, 0]
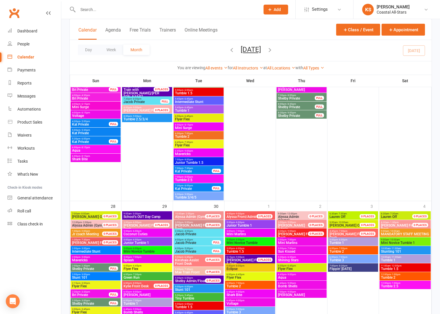
click at [144, 218] on span "School's OUT Day Camp" at bounding box center [147, 216] width 48 height 3
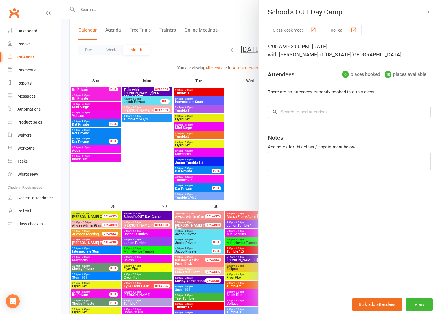
click at [245, 175] on div at bounding box center [250, 157] width 379 height 314
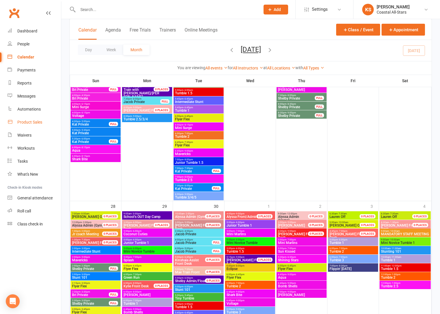
click at [30, 127] on link "Product Sales" at bounding box center [35, 122] width 54 height 13
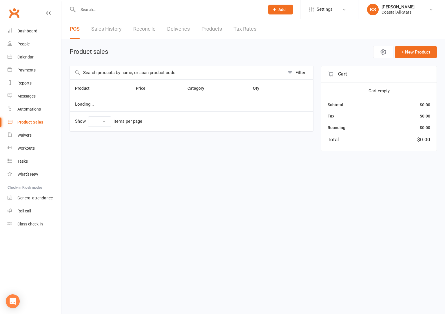
select select "100"
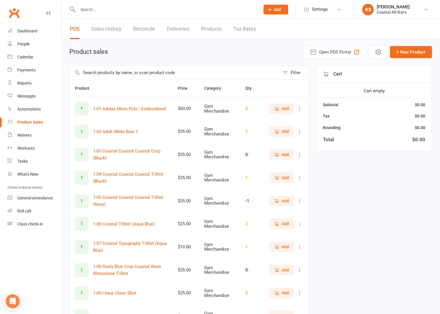
click at [142, 75] on input "text" at bounding box center [175, 72] width 210 height 13
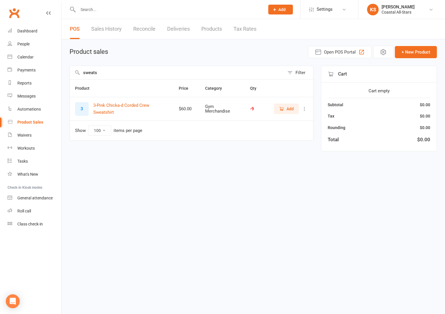
type input "sweats"
click at [19, 59] on link "Calendar" at bounding box center [35, 57] width 54 height 13
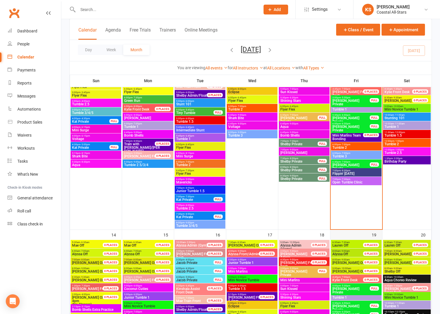
scroll to position [246, 0]
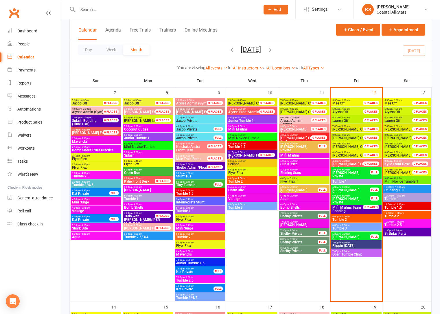
click at [354, 244] on span "Flippin' Friday" at bounding box center [356, 245] width 48 height 3
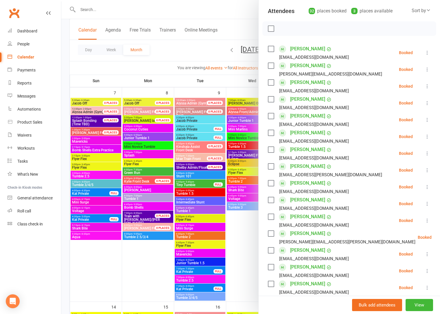
scroll to position [0, 0]
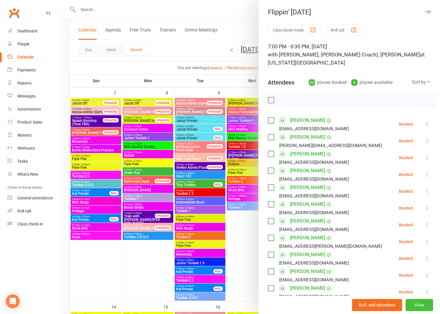
click at [412, 306] on button "View" at bounding box center [419, 305] width 27 height 12
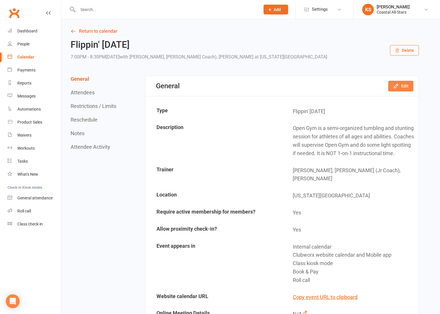
click at [401, 87] on button "Edit" at bounding box center [400, 86] width 25 height 10
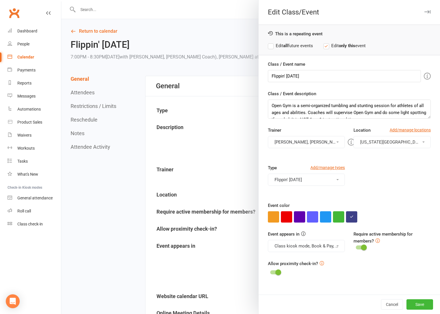
click at [306, 139] on button "Kat Timothy, Kinshaia (Jr Coach), Lili Cade" at bounding box center [306, 142] width 77 height 12
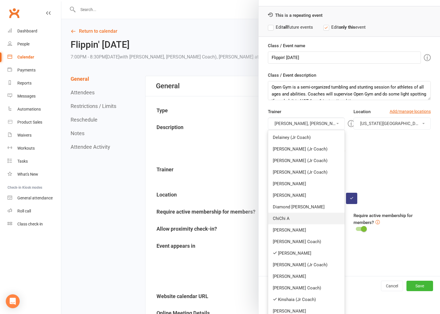
scroll to position [43, 0]
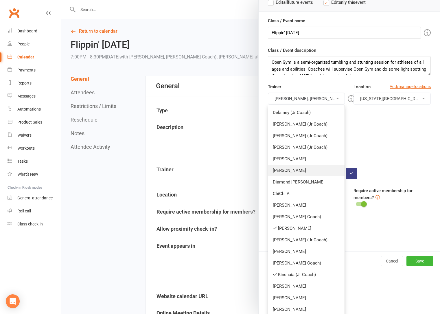
click at [305, 165] on link "[PERSON_NAME]" at bounding box center [306, 171] width 77 height 12
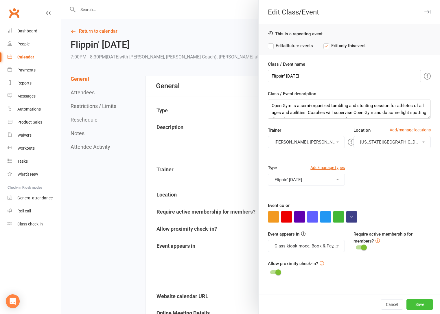
click at [418, 308] on button "Save" at bounding box center [420, 304] width 27 height 10
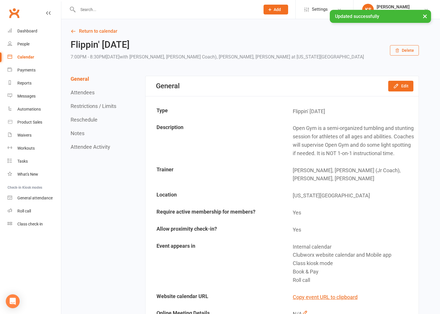
click at [398, 86] on icon "button" at bounding box center [396, 86] width 6 height 6
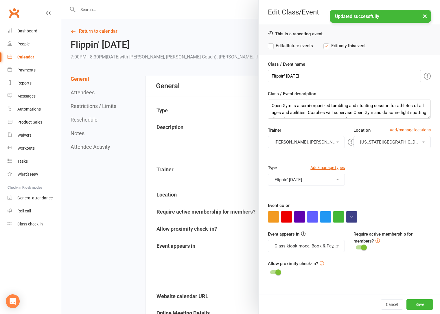
click at [195, 155] on div at bounding box center [250, 157] width 379 height 314
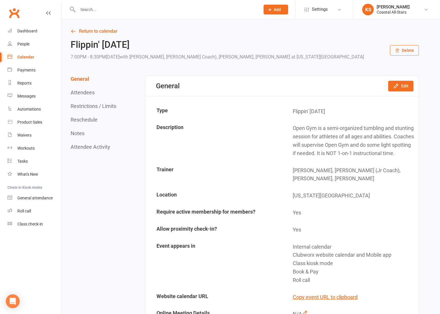
click at [87, 106] on button "Restrictions / Limits" at bounding box center [94, 106] width 46 height 6
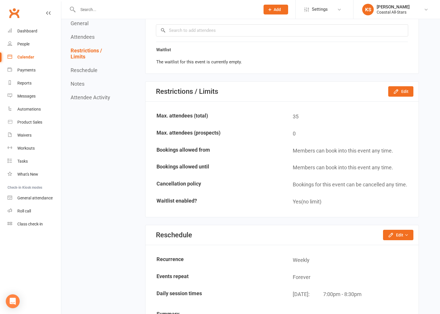
scroll to position [966, 0]
click at [406, 94] on button "Edit" at bounding box center [400, 91] width 25 height 10
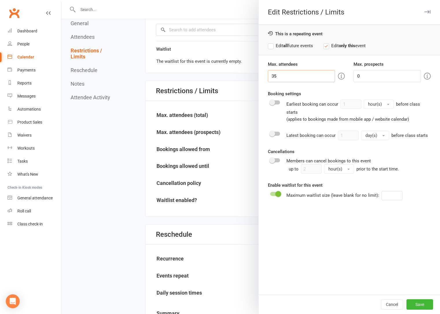
drag, startPoint x: 289, startPoint y: 77, endPoint x: 245, endPoint y: 78, distance: 44.6
click at [245, 0] on div "Edit Restrictions / Limits This is a repeating event Edit all future events Edi…" at bounding box center [250, 0] width 379 height 0
type input "40"
click at [418, 304] on button "Save" at bounding box center [420, 304] width 27 height 10
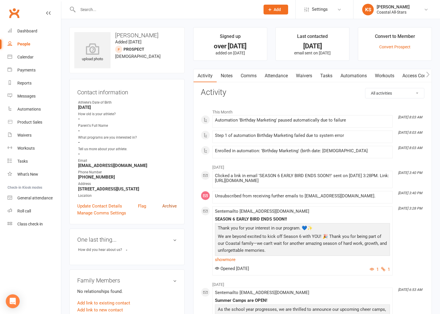
click at [168, 207] on link "Archive" at bounding box center [169, 206] width 14 height 7
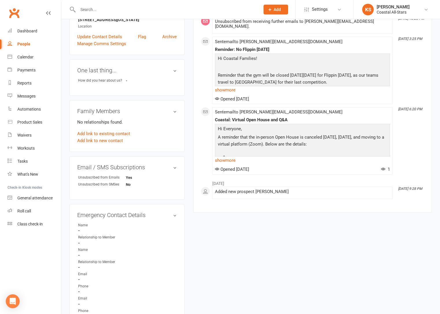
scroll to position [63, 0]
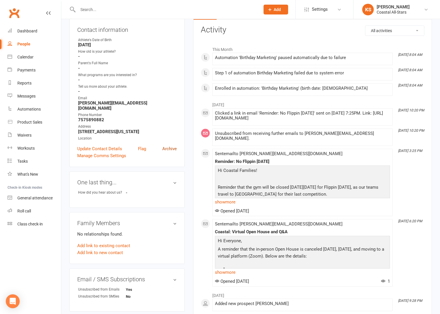
click at [171, 145] on link "Archive" at bounding box center [169, 148] width 14 height 7
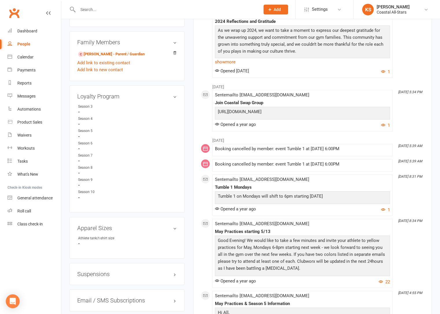
scroll to position [397, 0]
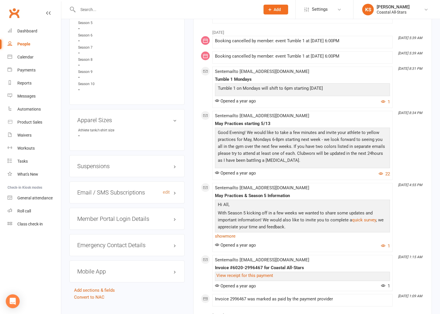
click at [143, 193] on h3 "Email / SMS Subscriptions edit" at bounding box center [127, 192] width 100 height 6
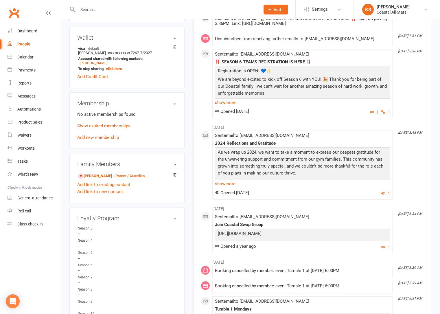
scroll to position [95, 0]
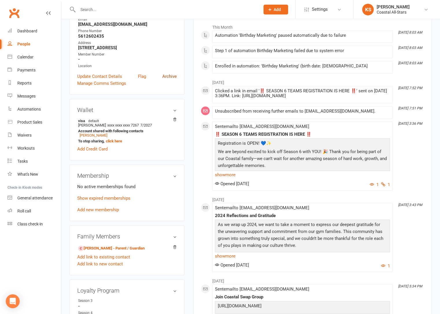
click at [168, 75] on link "Archive" at bounding box center [169, 76] width 14 height 7
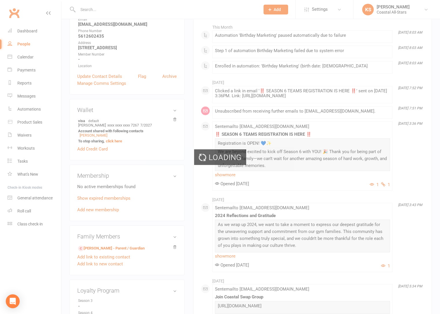
select select "100"
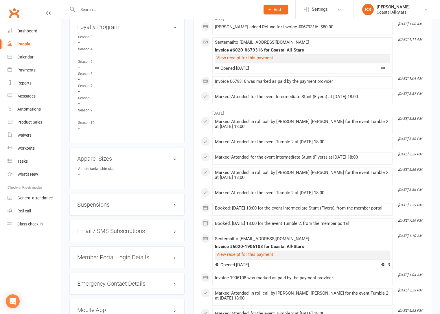
scroll to position [404, 0]
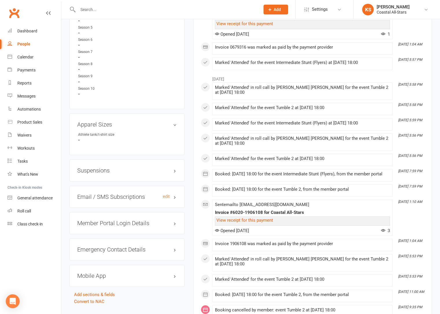
click at [148, 197] on h3 "Email / SMS Subscriptions edit" at bounding box center [127, 197] width 100 height 6
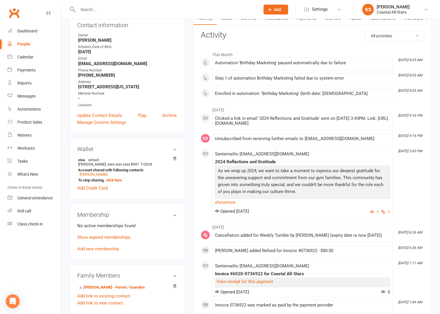
scroll to position [0, 0]
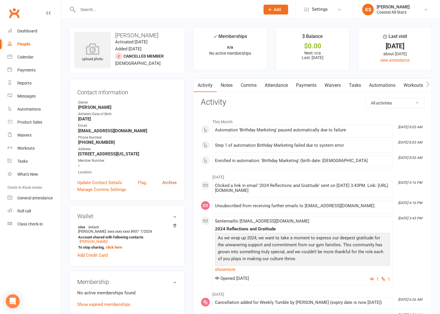
click at [171, 184] on link "Archive" at bounding box center [169, 182] width 14 height 7
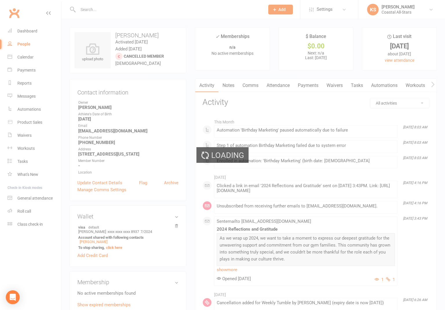
select select "100"
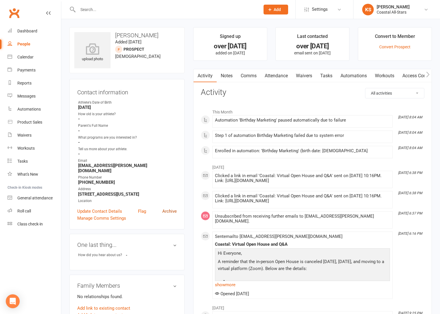
click at [171, 208] on link "Archive" at bounding box center [169, 211] width 14 height 7
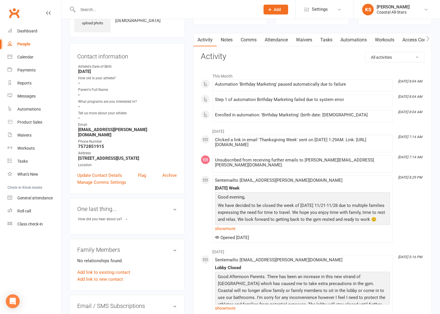
scroll to position [101, 0]
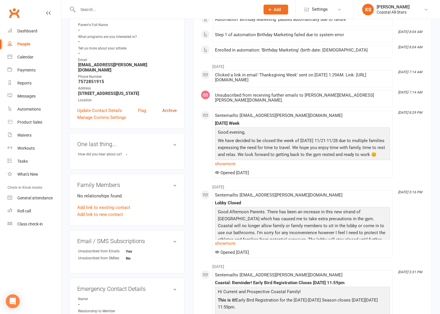
click at [170, 107] on link "Archive" at bounding box center [169, 110] width 14 height 7
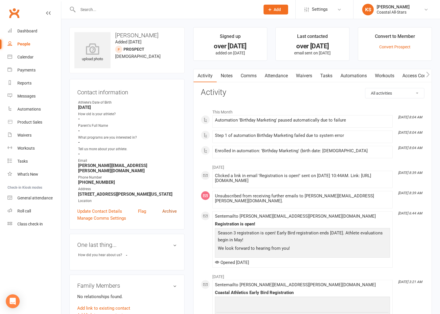
click at [175, 211] on link "Archive" at bounding box center [169, 211] width 14 height 7
click at [168, 212] on link "Archive" at bounding box center [169, 211] width 14 height 7
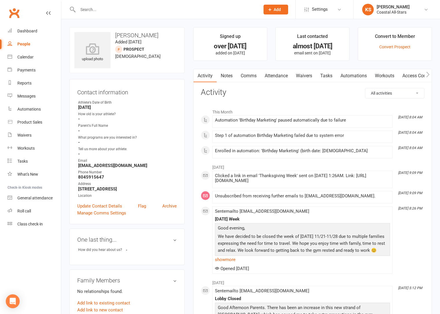
scroll to position [54, 0]
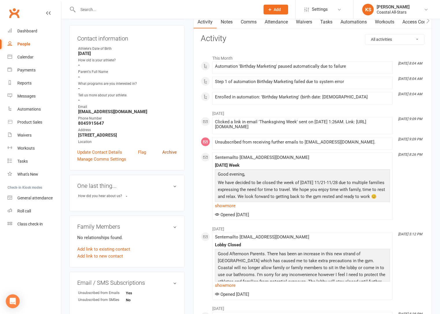
click at [172, 155] on link "Archive" at bounding box center [169, 152] width 14 height 7
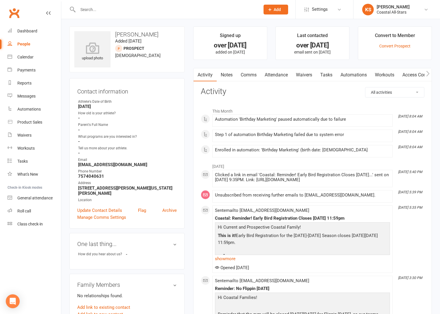
scroll to position [1, 0]
click at [171, 207] on link "Archive" at bounding box center [169, 210] width 14 height 7
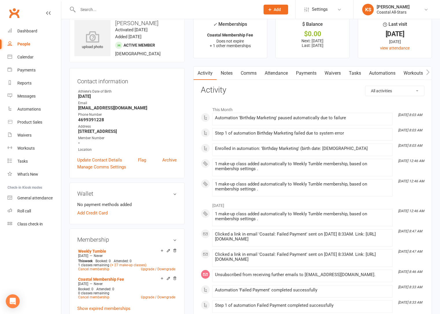
scroll to position [58, 0]
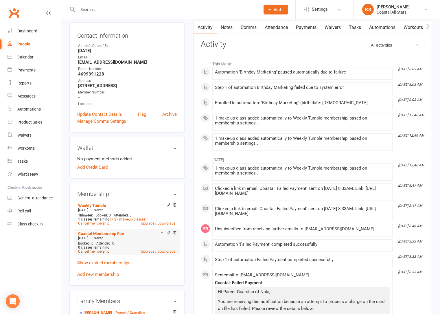
click at [90, 253] on link "Cancel membership" at bounding box center [93, 251] width 31 height 4
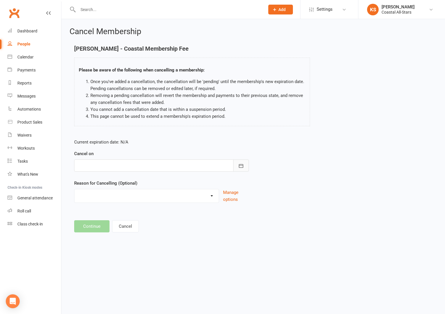
click at [237, 166] on button "button" at bounding box center [241, 165] width 16 height 12
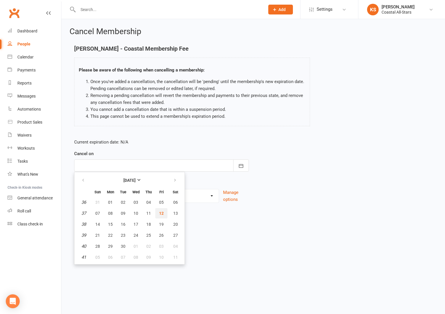
click at [158, 210] on button "12" at bounding box center [161, 213] width 12 height 10
type input "12 Sep 2025"
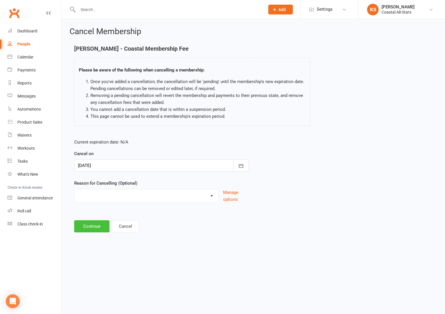
click at [100, 223] on button "Continue" at bounding box center [91, 226] width 35 height 12
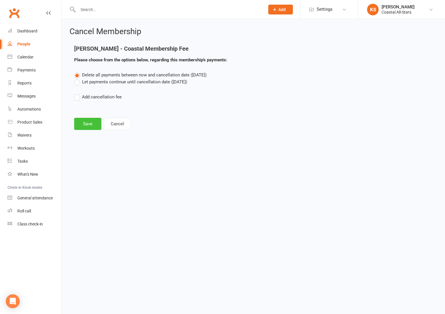
click at [93, 120] on button "Save" at bounding box center [87, 124] width 27 height 12
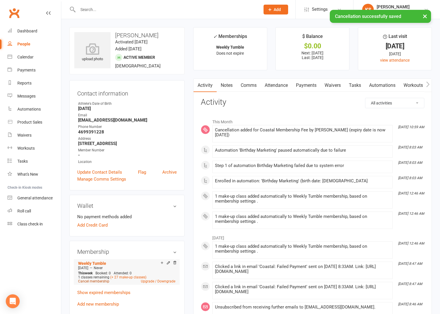
click at [99, 281] on link "Cancel membership" at bounding box center [93, 281] width 31 height 4
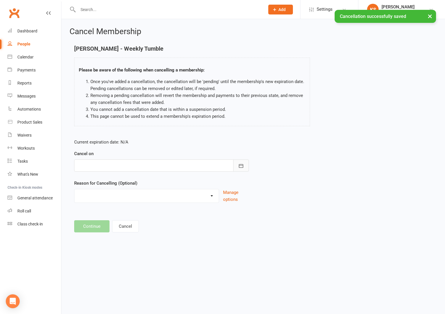
click at [246, 165] on button "button" at bounding box center [241, 165] width 16 height 12
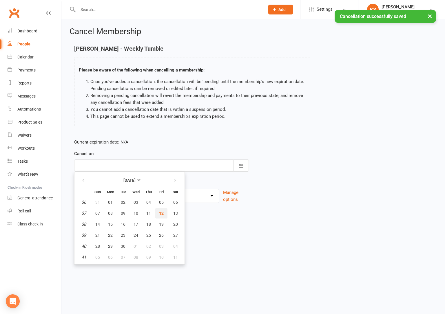
click at [159, 212] on span "12" at bounding box center [161, 213] width 5 height 5
type input "12 Sep 2025"
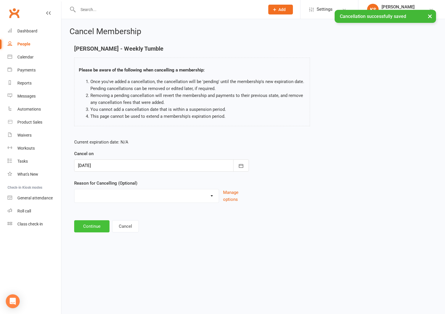
click at [96, 230] on button "Continue" at bounding box center [91, 226] width 35 height 12
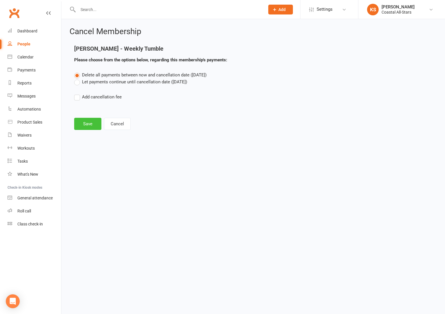
click at [89, 127] on button "Save" at bounding box center [87, 124] width 27 height 12
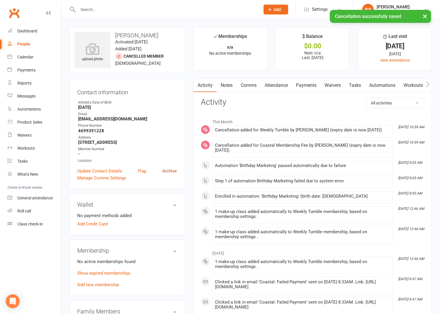
click at [169, 170] on link "Archive" at bounding box center [169, 171] width 14 height 7
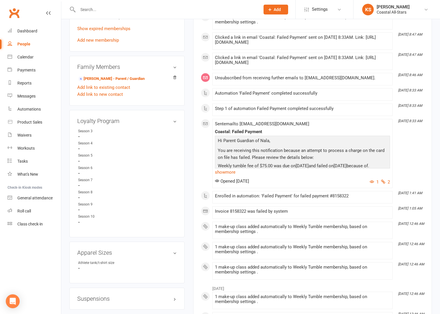
scroll to position [318, 0]
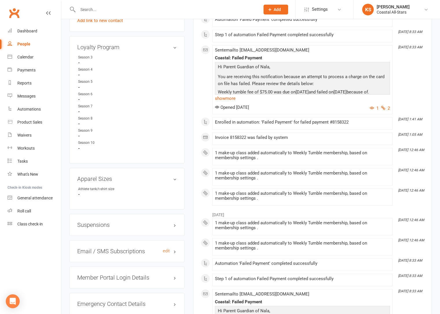
click at [126, 252] on h3 "Email / SMS Subscriptions edit" at bounding box center [127, 251] width 100 height 6
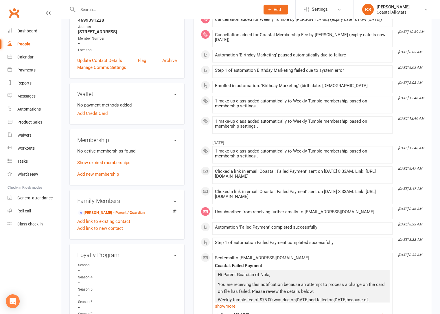
scroll to position [0, 0]
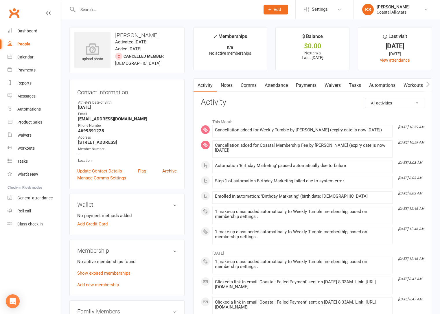
click at [170, 174] on link "Archive" at bounding box center [169, 171] width 14 height 7
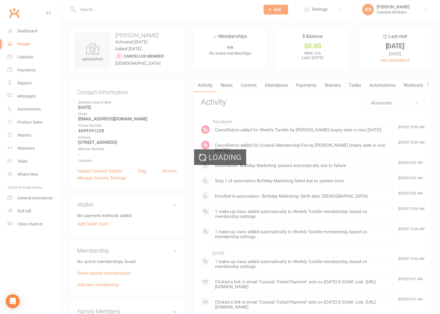
select select "100"
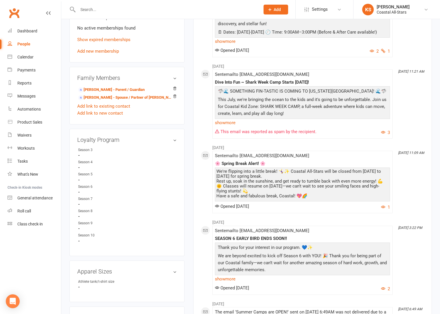
scroll to position [396, 0]
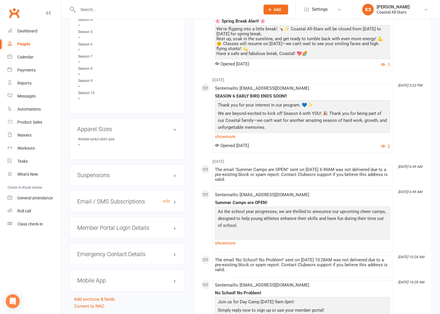
click at [135, 204] on h3 "Email / SMS Subscriptions edit" at bounding box center [127, 201] width 100 height 6
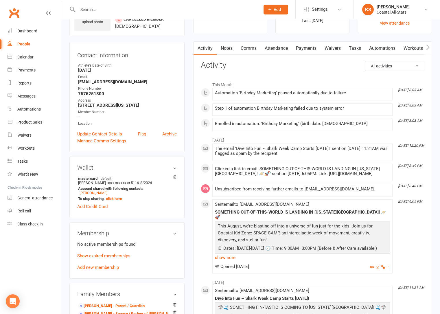
scroll to position [15, 0]
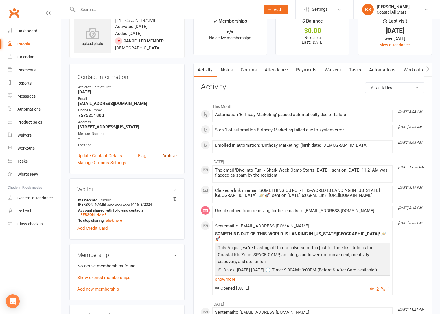
click at [166, 156] on link "Archive" at bounding box center [169, 155] width 14 height 7
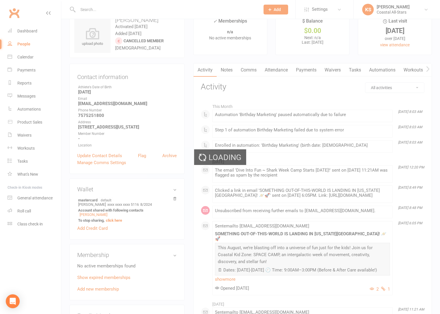
select select "100"
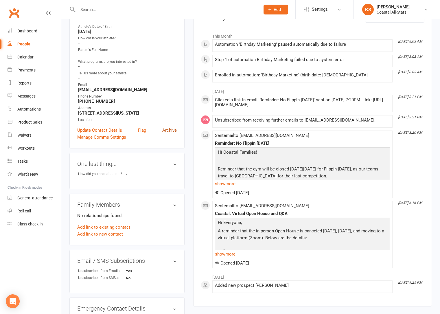
scroll to position [66, 0]
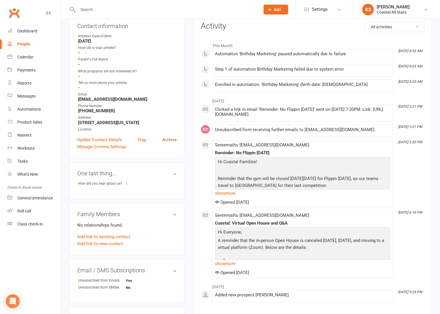
click at [171, 137] on link "Archive" at bounding box center [169, 139] width 14 height 7
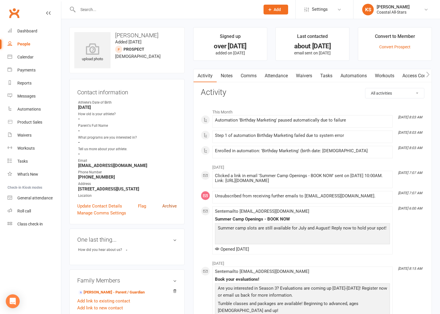
click at [169, 205] on link "Archive" at bounding box center [169, 206] width 14 height 7
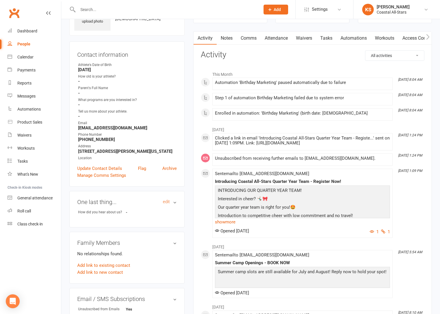
scroll to position [110, 0]
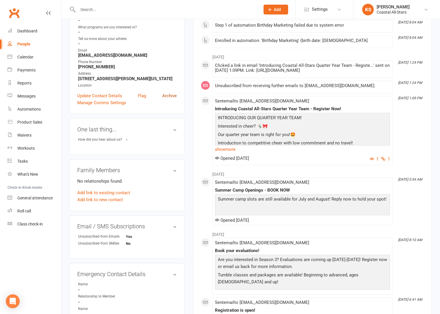
click at [172, 94] on link "Archive" at bounding box center [169, 95] width 14 height 7
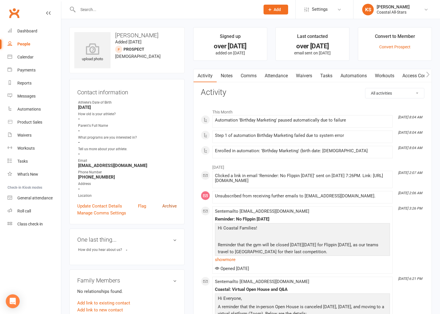
click at [167, 207] on link "Archive" at bounding box center [169, 206] width 14 height 7
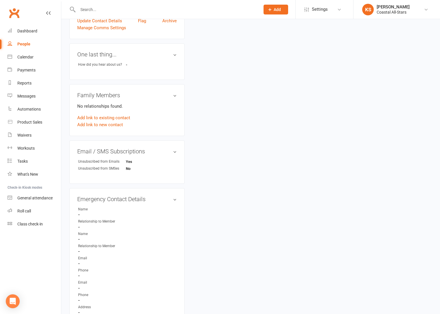
scroll to position [69, 0]
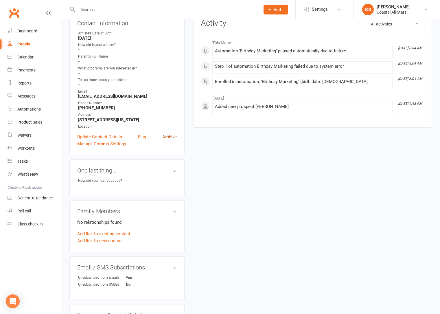
click at [169, 140] on link "Archive" at bounding box center [169, 136] width 14 height 7
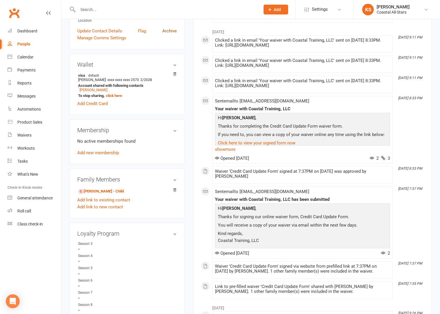
scroll to position [341, 0]
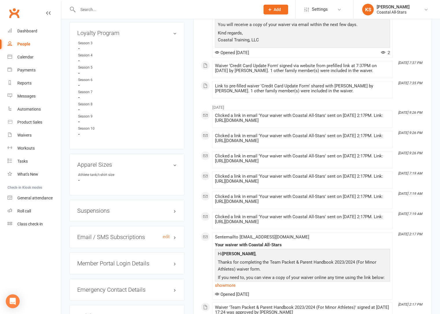
click at [139, 236] on h3 "Email / SMS Subscriptions edit" at bounding box center [127, 237] width 100 height 6
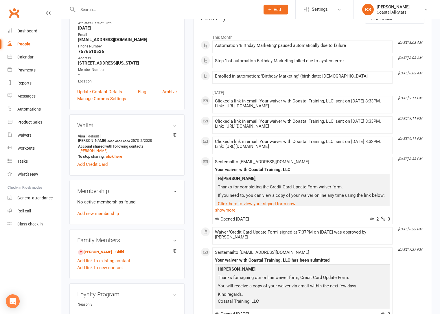
scroll to position [68, 0]
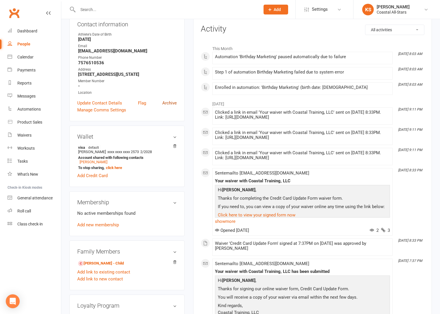
click at [176, 104] on link "Archive" at bounding box center [169, 103] width 14 height 7
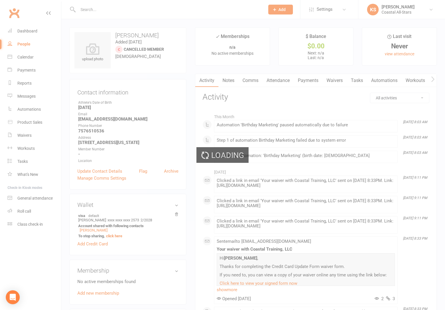
select select "100"
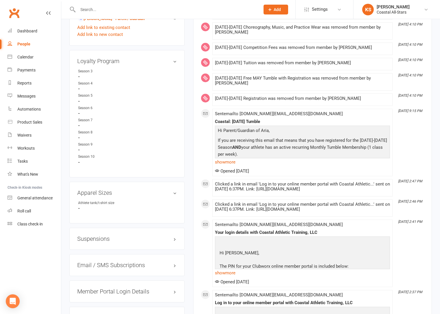
scroll to position [378, 0]
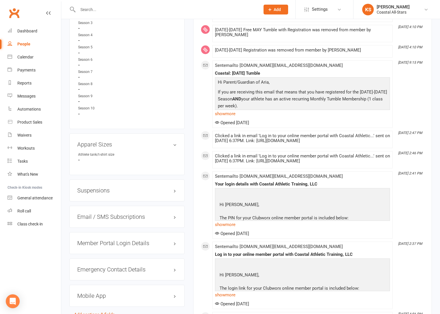
click at [144, 216] on div "Email / SMS Subscriptions edit" at bounding box center [126, 217] width 115 height 22
click at [144, 214] on h3 "Email / SMS Subscriptions edit" at bounding box center [127, 217] width 100 height 6
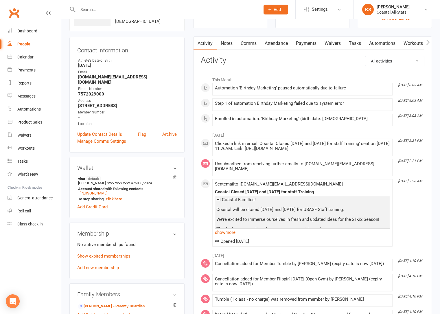
scroll to position [13, 0]
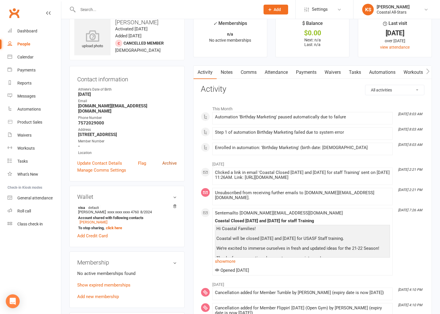
click at [168, 160] on link "Archive" at bounding box center [169, 163] width 14 height 7
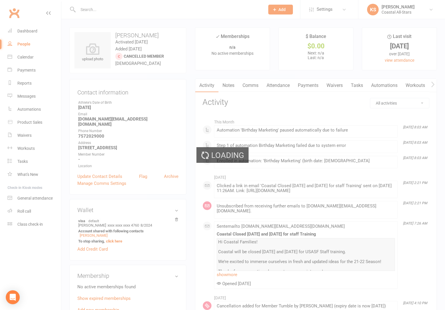
select select "100"
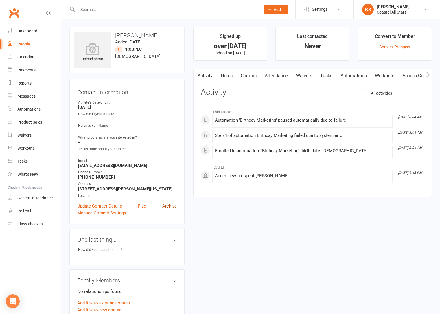
click at [172, 206] on link "Archive" at bounding box center [169, 206] width 14 height 7
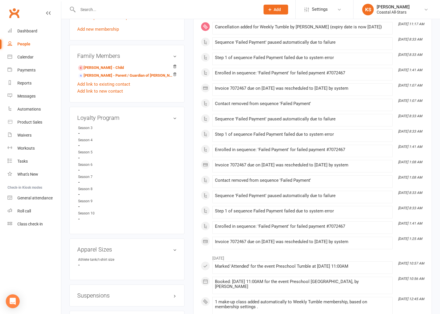
scroll to position [385, 0]
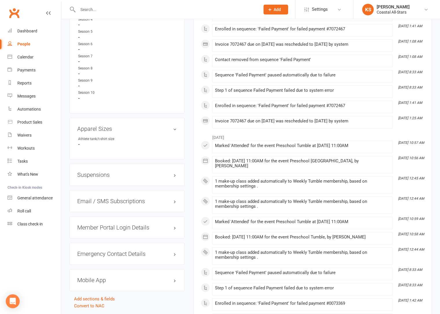
click at [138, 207] on div "Email / SMS Subscriptions edit" at bounding box center [126, 201] width 115 height 22
click at [134, 195] on div "Email / SMS Subscriptions edit" at bounding box center [126, 201] width 115 height 22
click at [135, 199] on h3 "Email / SMS Subscriptions edit" at bounding box center [127, 201] width 100 height 6
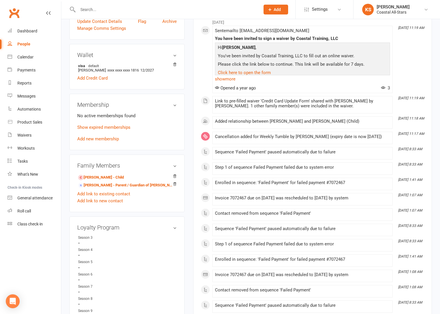
scroll to position [31, 0]
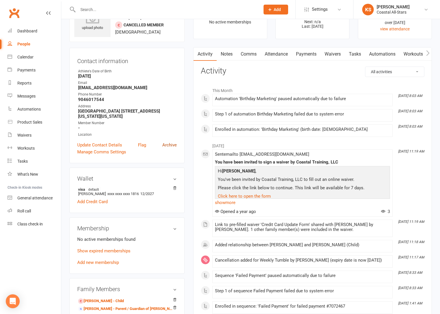
click at [165, 145] on link "Archive" at bounding box center [169, 145] width 14 height 7
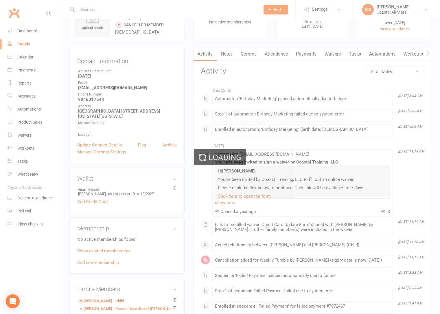
select select "100"
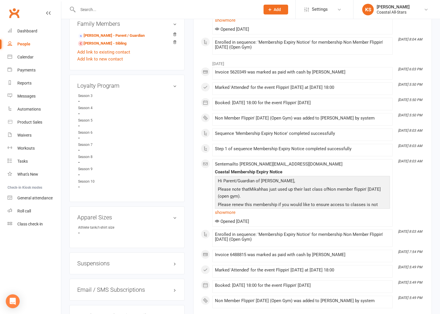
scroll to position [329, 0]
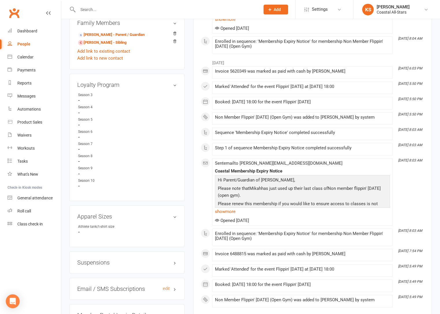
click at [136, 286] on h3 "Email / SMS Subscriptions edit" at bounding box center [127, 289] width 100 height 6
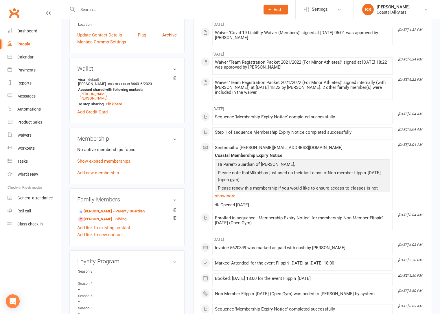
click at [163, 32] on link "Archive" at bounding box center [169, 35] width 14 height 7
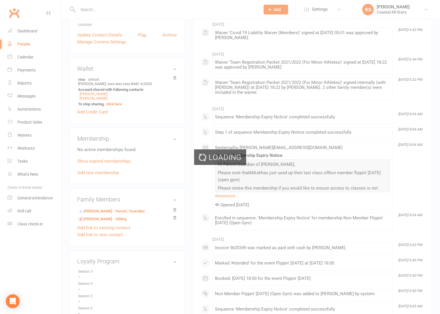
select select "100"
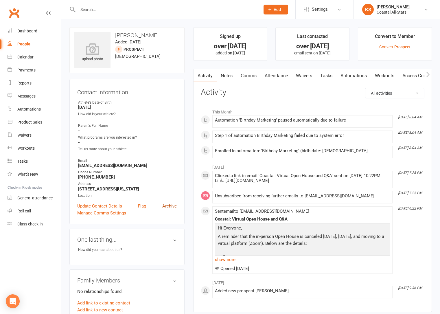
click at [169, 205] on link "Archive" at bounding box center [169, 206] width 14 height 7
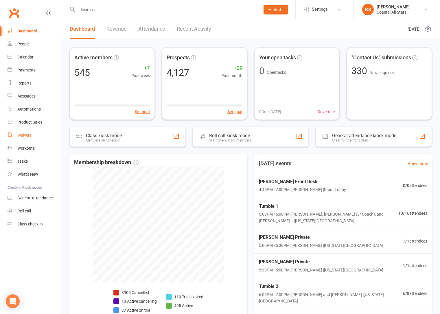
click at [32, 135] on link "Waivers" at bounding box center [35, 135] width 54 height 13
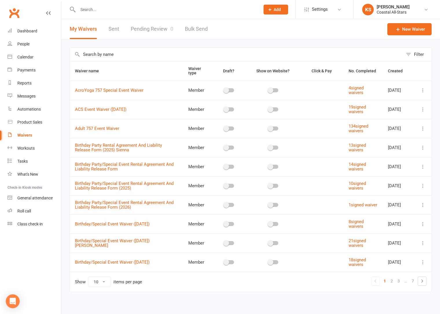
click at [122, 55] on input "text" at bounding box center [236, 54] width 333 height 13
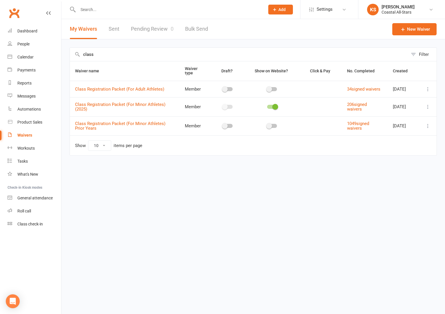
type input "class"
click at [426, 110] on icon at bounding box center [428, 107] width 6 height 6
click at [395, 146] on link "Copy external link to clipboard" at bounding box center [397, 144] width 68 height 12
click at [90, 13] on input "text" at bounding box center [168, 9] width 184 height 8
paste input "Hudson Beck"
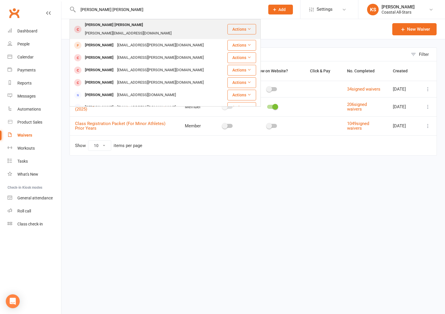
type input "Hudson Beck"
click at [117, 29] on div "kristyn.morris1025@gmail.com" at bounding box center [128, 33] width 90 height 8
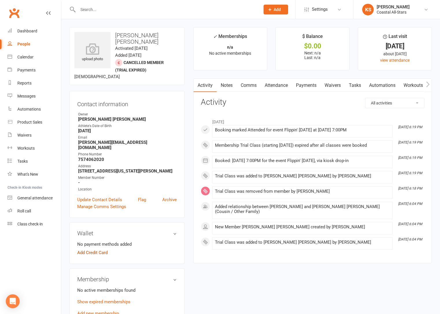
click at [99, 249] on link "Add Credit Card" at bounding box center [92, 252] width 30 height 7
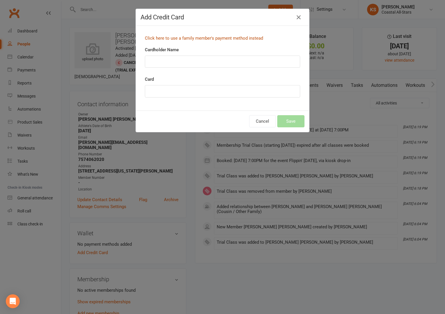
click at [192, 39] on link "Click here to use a family member's payment method instead" at bounding box center [204, 38] width 118 height 5
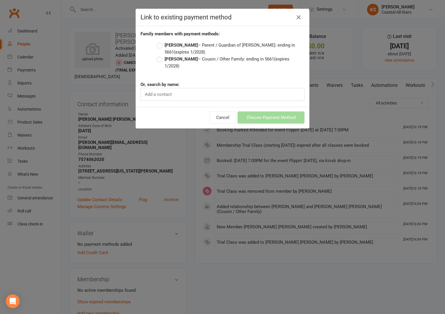
click at [157, 45] on label "Kristyn Beck – Parent / Guardian of Hannah Beck: ending in 5661 (expires 1/2028)" at bounding box center [231, 49] width 148 height 14
click at [157, 42] on input "Kristyn Beck – Parent / Guardian of Hannah Beck: ending in 5661 (expires 1/2028)" at bounding box center [159, 42] width 4 height 0
click at [254, 113] on button "Choose Payment Method" at bounding box center [270, 117] width 67 height 12
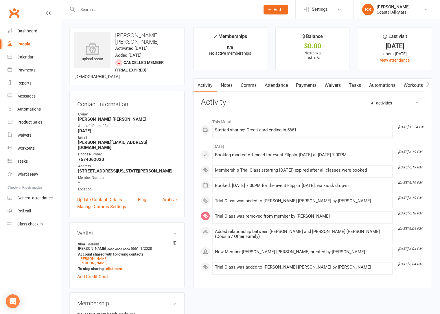
click at [153, 35] on h3 "Hudson Beck" at bounding box center [126, 38] width 105 height 13
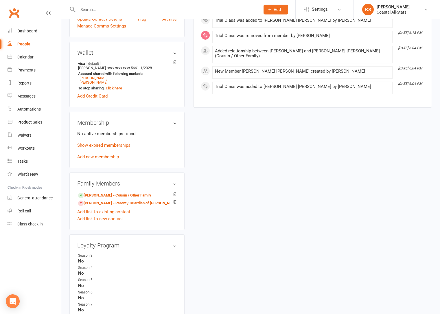
scroll to position [181, 0]
click at [105, 154] on link "Add new membership" at bounding box center [98, 156] width 42 height 5
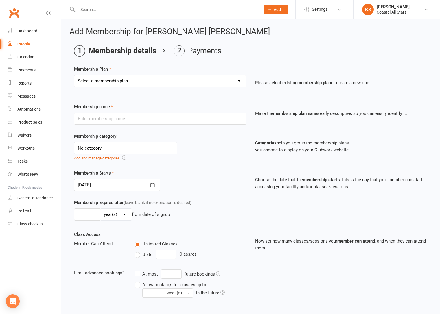
click at [152, 80] on select "Select a membership plan Create new Membership Plan Trial Class Coastal Members…" at bounding box center [160, 81] width 172 height 12
select select "28"
click at [74, 75] on select "Select a membership plan Create new Membership Plan Trial Class Coastal Members…" at bounding box center [160, 81] width 172 height 12
type input "Member Flippin' Friday (Open Gym)"
select select "3"
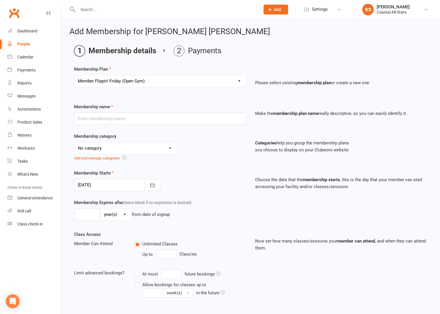
type input "1"
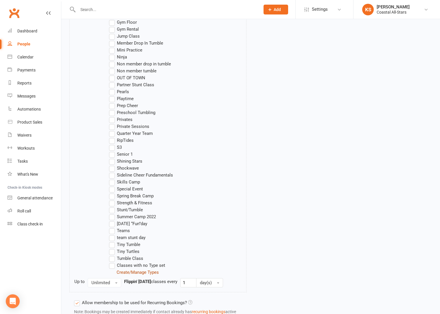
scroll to position [474, 0]
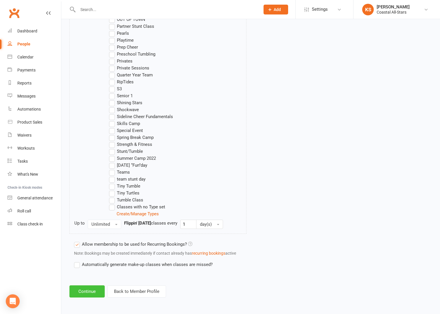
click at [90, 291] on button "Continue" at bounding box center [86, 291] width 35 height 12
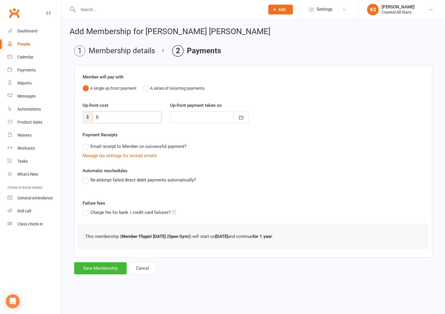
drag, startPoint x: 106, startPoint y: 120, endPoint x: 90, endPoint y: 117, distance: 16.4
click at [90, 117] on div "$ 0" at bounding box center [121, 117] width 79 height 12
type input "2"
type input "12 Sep 2025"
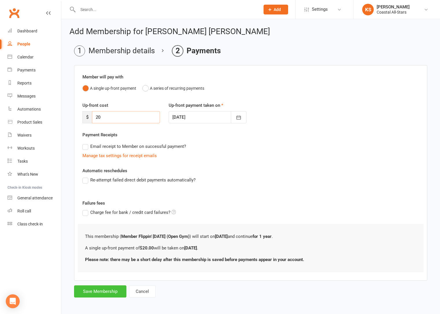
type input "20"
click at [98, 292] on button "Save Membership" at bounding box center [100, 291] width 52 height 12
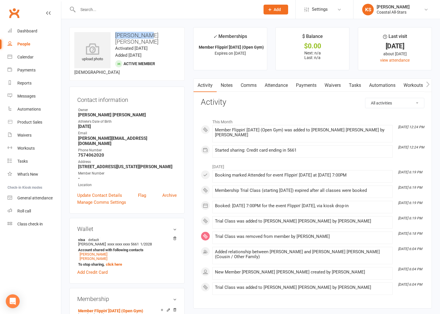
drag, startPoint x: 153, startPoint y: 37, endPoint x: 115, endPoint y: 37, distance: 37.9
click at [115, 37] on h3 "Hudson Beck" at bounding box center [126, 38] width 105 height 13
copy h3 "Hudson Beck"
click at [22, 59] on div "Calendar" at bounding box center [25, 57] width 16 height 5
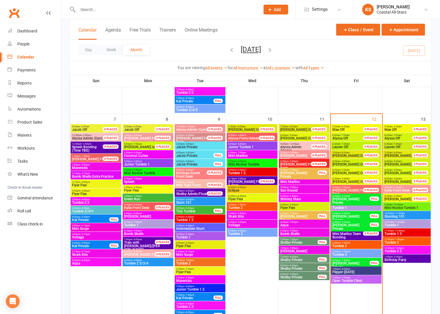
scroll to position [267, 0]
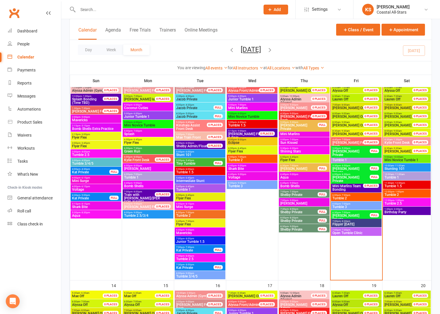
click at [354, 223] on span "Flippin' Friday" at bounding box center [356, 224] width 48 height 3
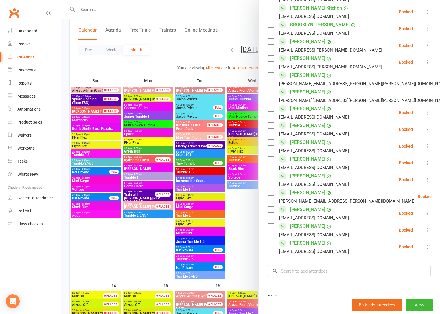
scroll to position [461, 0]
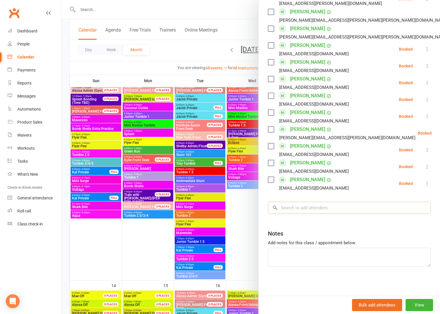
click at [306, 207] on input "search" at bounding box center [349, 208] width 163 height 12
paste input "Hudson Beck"
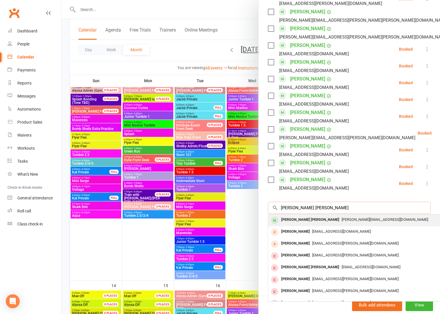
type input "Hudson Beck"
click at [319, 223] on div "kristyn.morris1025@gmail.com" at bounding box center [355, 220] width 168 height 8
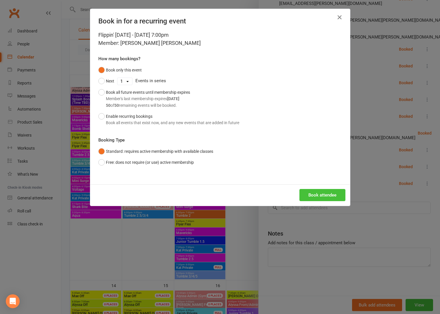
click at [317, 197] on button "Book attendee" at bounding box center [323, 195] width 46 height 12
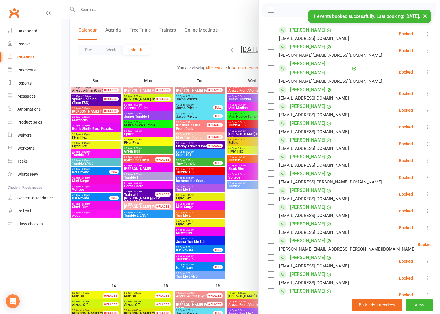
scroll to position [38, 0]
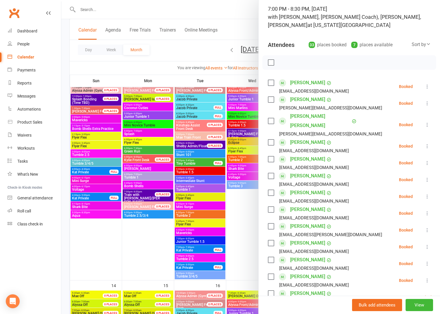
click at [301, 116] on link "Hudson Beck" at bounding box center [320, 121] width 60 height 19
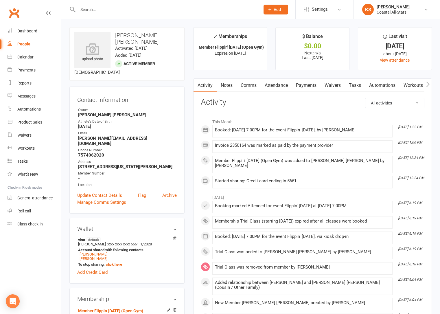
click at [430, 82] on button "button" at bounding box center [428, 85] width 7 height 13
click at [354, 85] on link "Mobile App" at bounding box center [355, 85] width 31 height 13
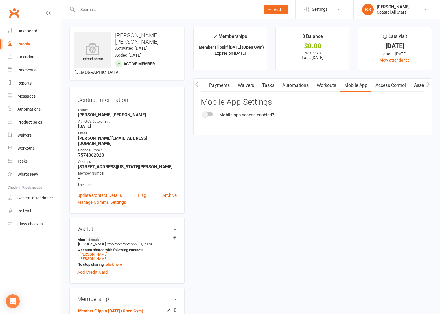
click at [206, 114] on span at bounding box center [205, 114] width 6 height 6
click at [203, 113] on input "checkbox" at bounding box center [203, 113] width 0 height 0
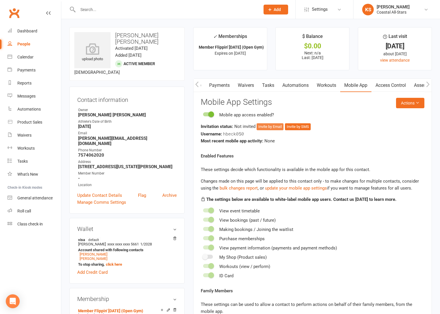
click at [272, 126] on button "Invite by Email" at bounding box center [270, 126] width 27 height 7
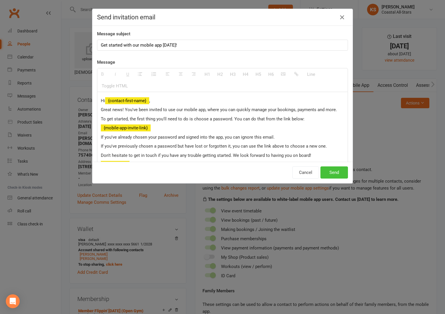
click at [335, 176] on button "Send" at bounding box center [333, 172] width 27 height 12
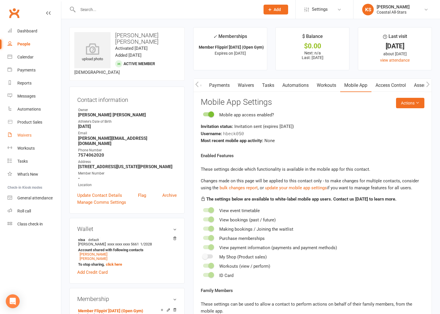
click at [24, 134] on div "Waivers" at bounding box center [24, 135] width 14 height 5
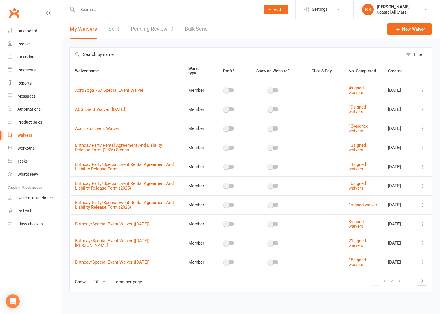
click at [156, 32] on link "Pending Review 0" at bounding box center [152, 29] width 43 height 20
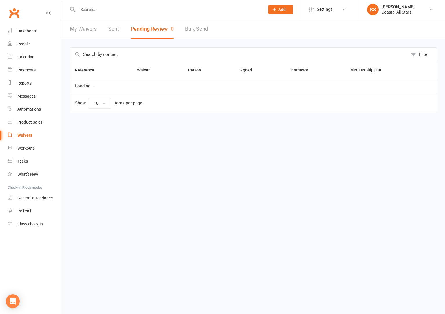
select select "25"
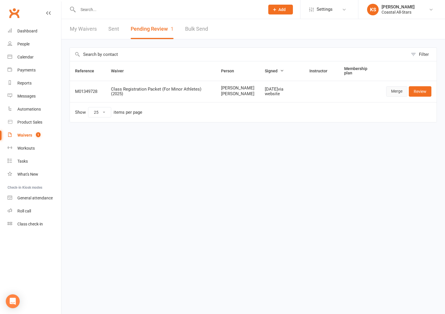
click at [402, 94] on link "Merge" at bounding box center [396, 91] width 21 height 10
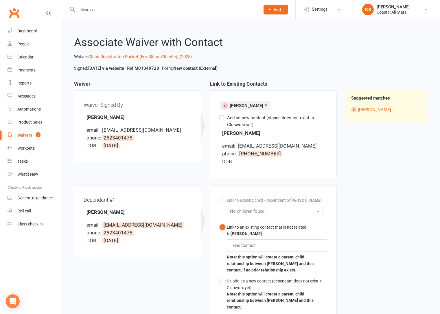
click at [223, 119] on label "Add as new contact (signee does not exist in Clubworx yet)" at bounding box center [273, 121] width 108 height 14
click at [223, 114] on input "Add as new contact (signee does not exist in Clubworx yet)" at bounding box center [221, 114] width 4 height 0
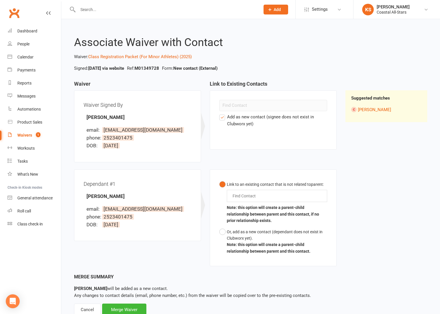
click at [247, 197] on input "text" at bounding box center [245, 195] width 27 height 7
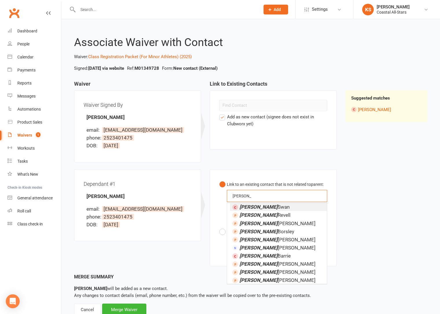
click at [219, 179] on button "Link to an existing contact that is not related to parent : Claire Claire Clair…" at bounding box center [273, 202] width 108 height 47
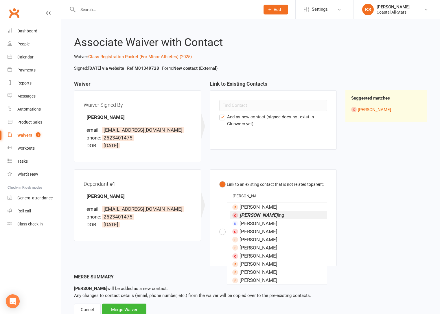
type input "Claire Redd"
click at [273, 214] on li "Claire Redd ing" at bounding box center [278, 215] width 97 height 8
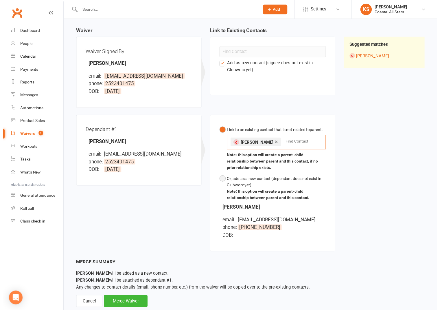
scroll to position [68, 0]
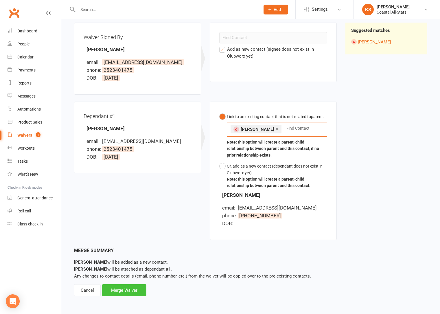
click at [130, 289] on div "Merge Waiver" at bounding box center [124, 290] width 44 height 12
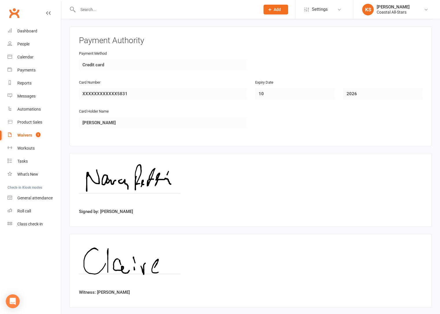
scroll to position [790, 0]
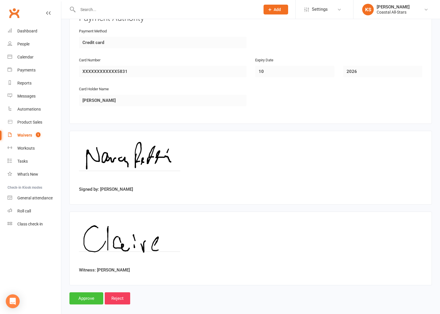
click at [88, 292] on input "Approve" at bounding box center [86, 298] width 34 height 12
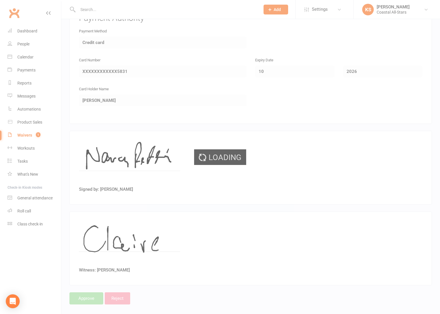
select select "25"
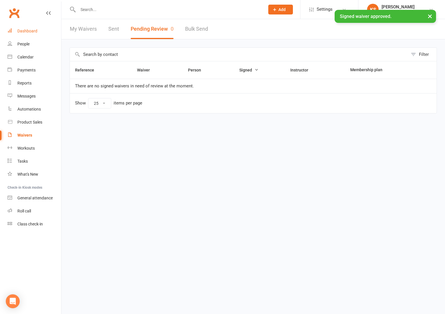
click at [32, 32] on div "Dashboard" at bounding box center [27, 31] width 20 height 5
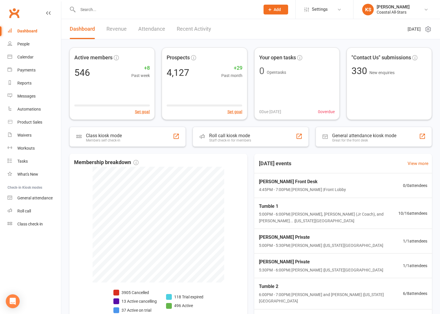
click at [194, 27] on link "Recent Activity" at bounding box center [194, 29] width 34 height 20
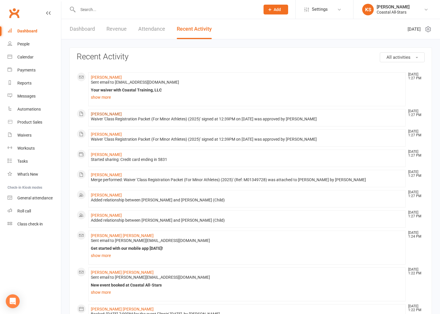
click at [109, 114] on link "Claire Redding" at bounding box center [106, 114] width 31 height 5
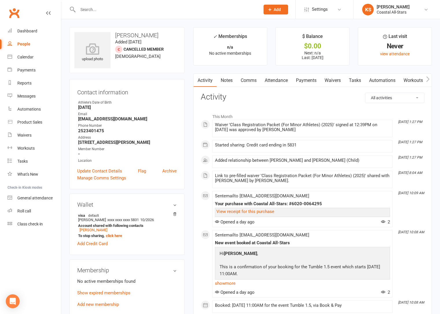
click at [426, 80] on icon "button" at bounding box center [427, 79] width 3 height 6
click at [371, 82] on link "Mobile App" at bounding box center [355, 80] width 31 height 13
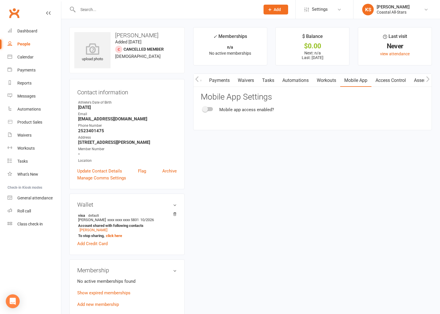
click at [207, 111] on span at bounding box center [205, 109] width 6 height 6
click at [203, 108] on input "checkbox" at bounding box center [203, 108] width 0 height 0
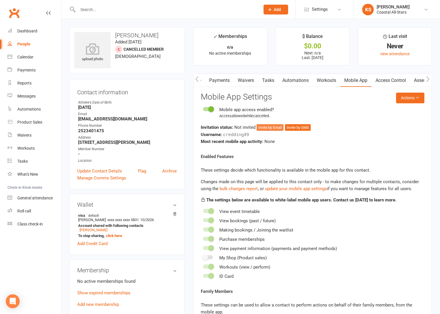
click at [276, 129] on button "Invite by Email" at bounding box center [270, 127] width 27 height 7
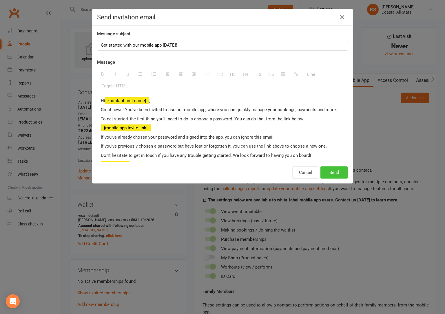
click at [338, 171] on button "Send" at bounding box center [333, 172] width 27 height 12
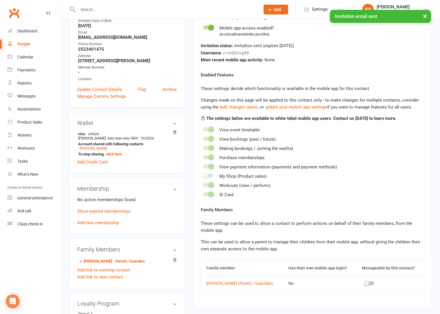
scroll to position [95, 0]
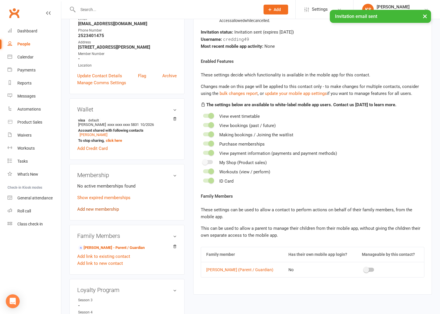
click at [105, 210] on link "Add new membership" at bounding box center [98, 209] width 42 height 5
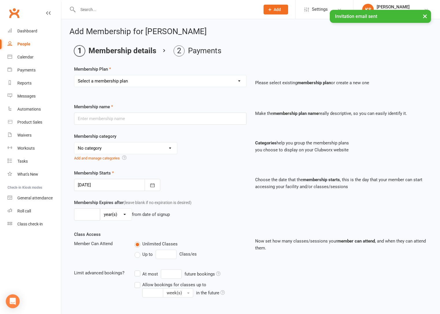
click at [122, 82] on select "Select a membership plan Create new Membership Plan Trial Class Coastal Members…" at bounding box center [160, 81] width 172 height 12
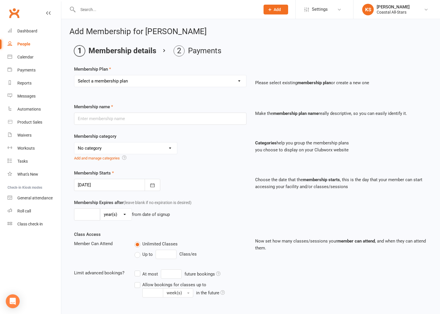
select select "2"
click at [74, 75] on select "Select a membership plan Create new Membership Plan Trial Class Coastal Members…" at bounding box center [160, 81] width 172 height 12
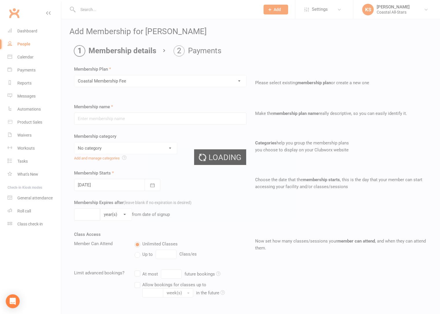
type input "Coastal Membership Fee"
select select "17"
type input "0"
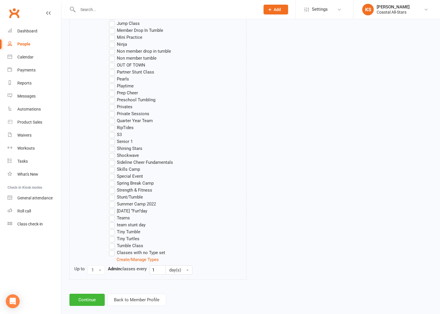
scroll to position [437, 0]
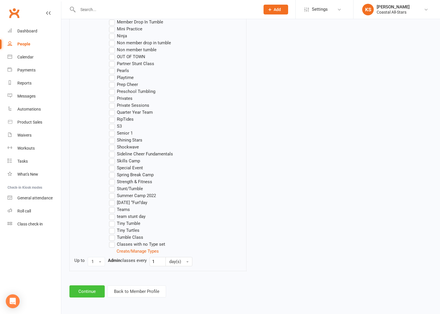
click at [81, 291] on button "Continue" at bounding box center [86, 291] width 35 height 12
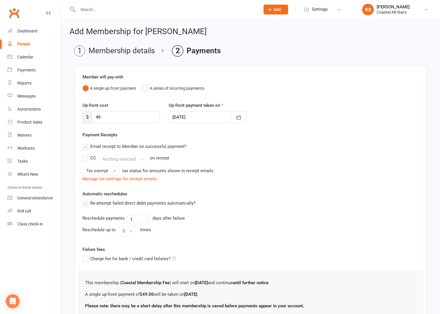
scroll to position [47, 0]
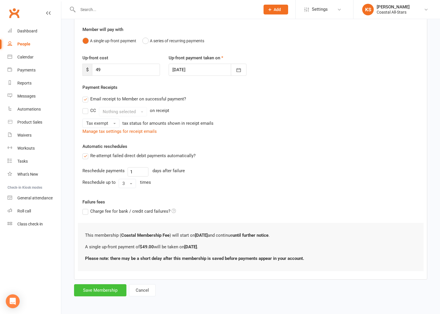
click at [106, 290] on button "Save Membership" at bounding box center [100, 290] width 52 height 12
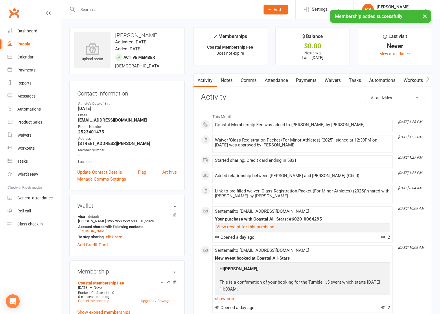
click at [309, 79] on link "Payments" at bounding box center [306, 80] width 29 height 13
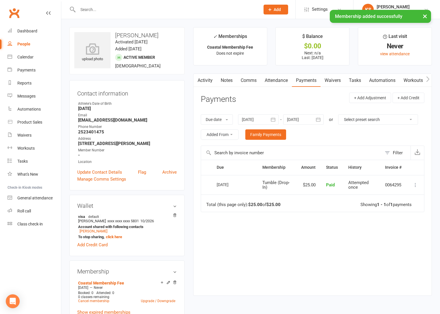
scroll to position [120, 0]
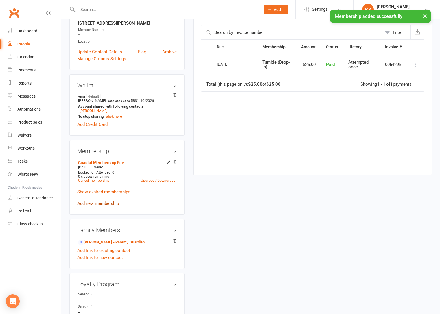
click at [104, 203] on link "Add new membership" at bounding box center [98, 203] width 42 height 5
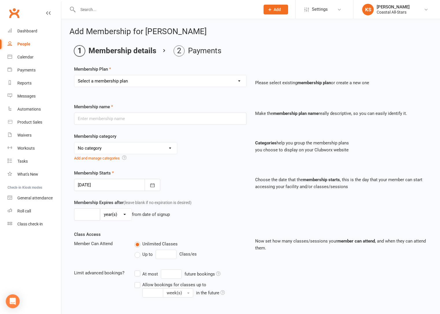
click at [126, 85] on select "Select a membership plan Create new Membership Plan Trial Class Coastal Members…" at bounding box center [160, 81] width 172 height 12
select select "12"
click at [74, 75] on select "Select a membership plan Create new Membership Plan Trial Class Coastal Members…" at bounding box center [160, 81] width 172 height 12
type input "Weekly Tumble"
select select "3"
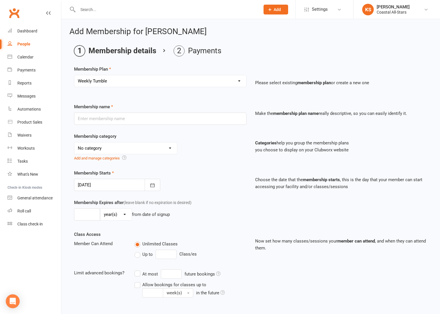
type input "0"
type input "1"
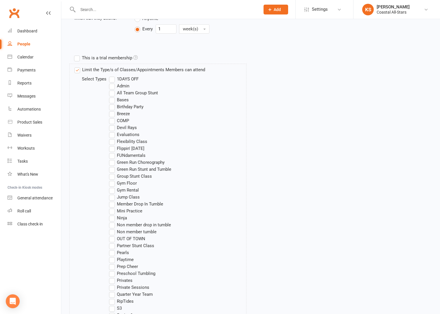
scroll to position [516, 0]
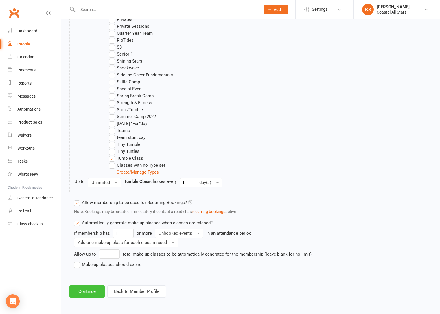
click at [88, 295] on button "Continue" at bounding box center [86, 291] width 35 height 12
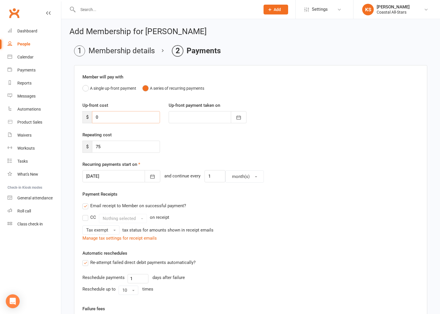
drag, startPoint x: 97, startPoint y: 119, endPoint x: 89, endPoint y: 117, distance: 8.0
click at [89, 117] on div "$ 0" at bounding box center [121, 117] width 78 height 12
type input "5"
type input "12 Sep 2025"
type input "50"
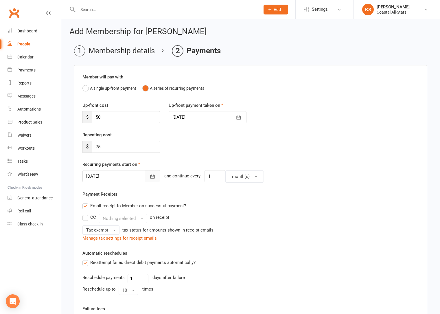
click at [145, 177] on button "button" at bounding box center [153, 176] width 16 height 12
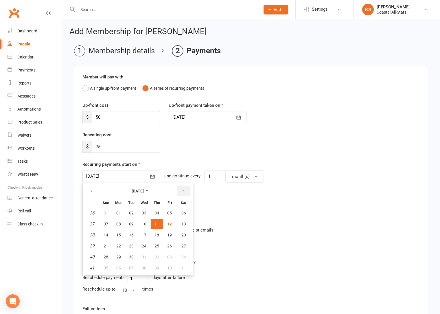
click at [180, 192] on button "button" at bounding box center [183, 191] width 12 height 10
click at [107, 234] on span "12" at bounding box center [106, 235] width 5 height 5
type input "12 Oct 2025"
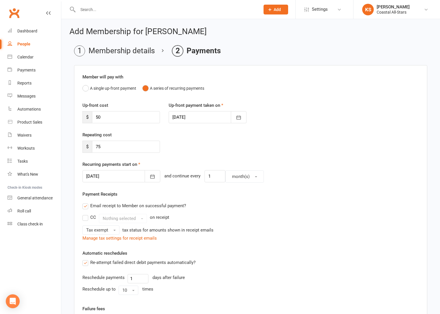
scroll to position [118, 0]
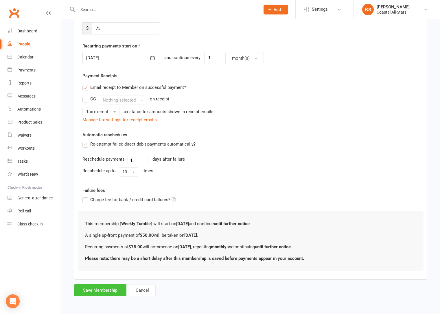
click at [114, 294] on button "Save Membership" at bounding box center [100, 290] width 52 height 12
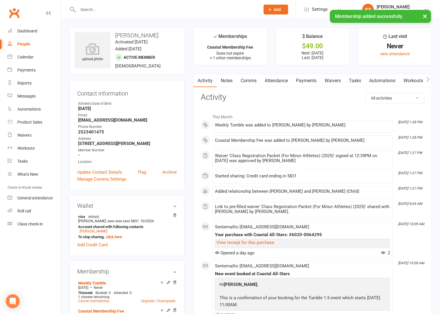
drag, startPoint x: 153, startPoint y: 36, endPoint x: 111, endPoint y: 35, distance: 41.4
click at [111, 35] on h3 "Claire Redding" at bounding box center [126, 35] width 105 height 6
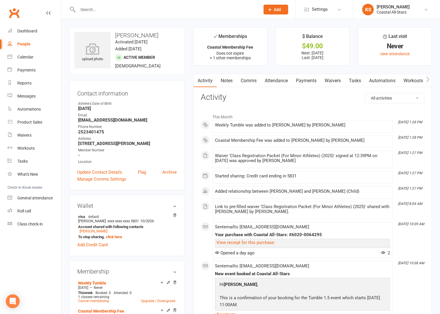
copy h3 "Claire Redding"
click at [30, 57] on div "Calendar" at bounding box center [25, 57] width 16 height 5
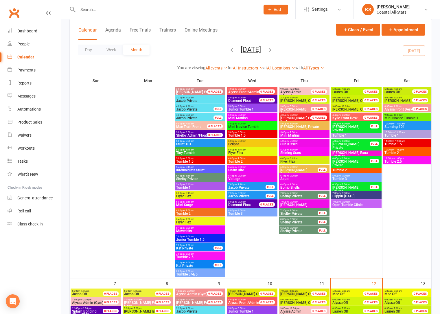
scroll to position [193, 0]
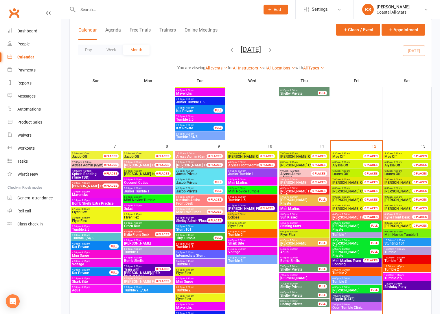
click at [399, 259] on span "Tumble 1.5" at bounding box center [406, 260] width 45 height 3
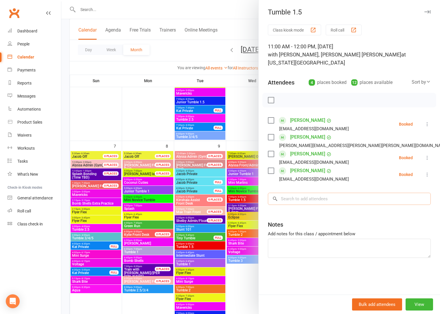
click at [320, 193] on input "search" at bounding box center [349, 199] width 163 height 12
paste input "Claire Redding"
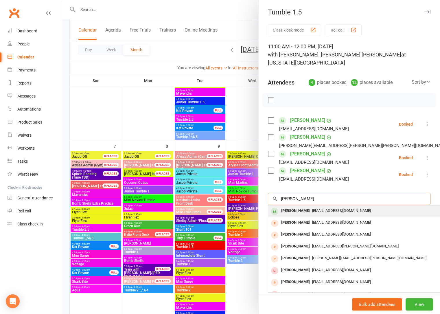
type input "Claire Redding"
click at [341, 208] on span "flipflopdays@icloud.com" at bounding box center [341, 210] width 59 height 4
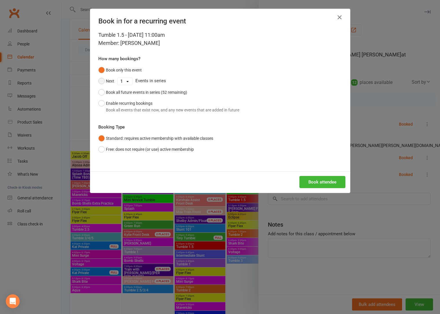
click at [106, 83] on button "Next" at bounding box center [106, 81] width 16 height 11
click at [123, 83] on select "1 2 3 4 5 6 7 8 9 10 11 12 13 14 15 16 17 18 19 20 21 22 23 24 25 26 27 28 29 3…" at bounding box center [124, 81] width 15 height 7
select select "19"
click at [117, 78] on select "1 2 3 4 5 6 7 8 9 10 11 12 13 14 15 16 17 18 19 20 21 22 23 24 25 26 27 28 29 3…" at bounding box center [124, 81] width 15 height 7
click at [337, 182] on button "Book attendee" at bounding box center [323, 182] width 46 height 12
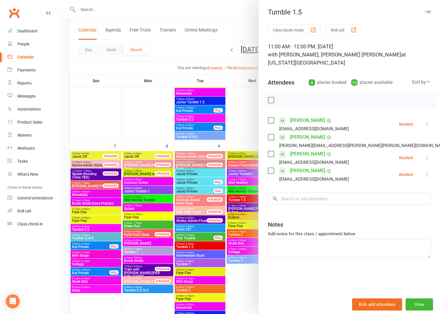
click at [253, 108] on div at bounding box center [250, 157] width 379 height 314
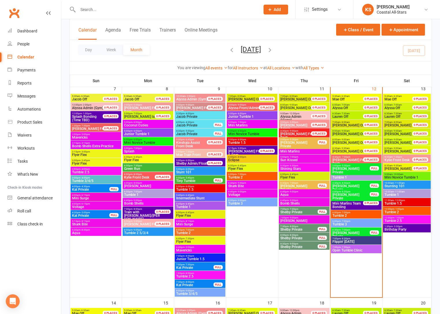
scroll to position [217, 0]
